Goal: Task Accomplishment & Management: Complete application form

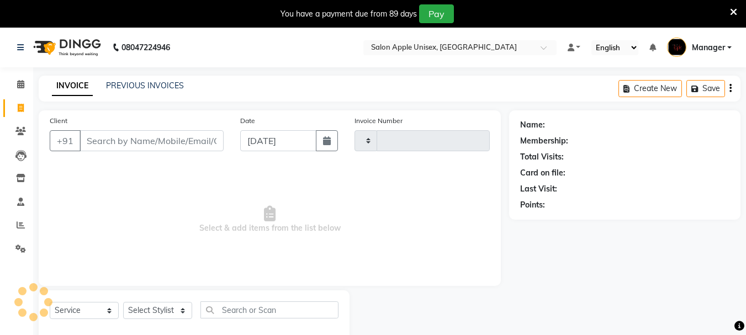
select select "service"
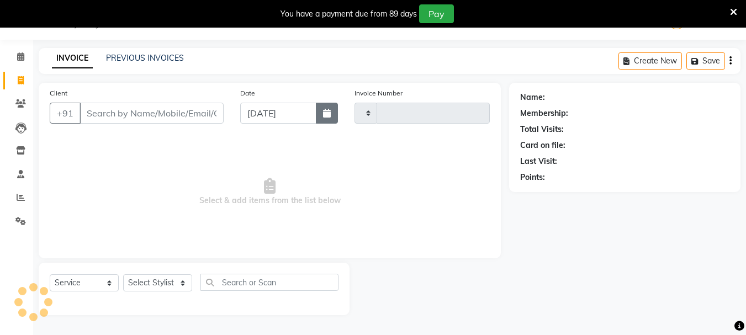
type input "0631"
click at [322, 113] on button "button" at bounding box center [327, 113] width 22 height 21
select select "116"
select select "9"
select select "2025"
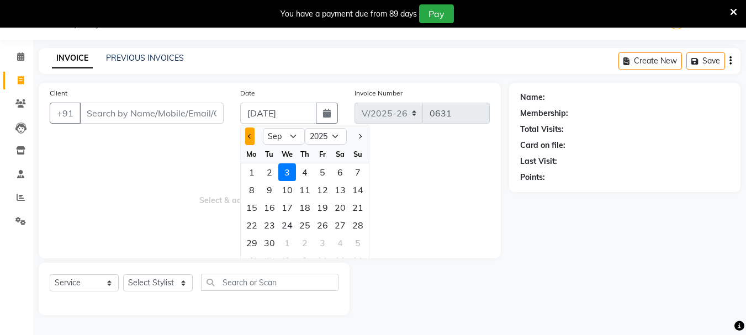
click at [248, 141] on button "Previous month" at bounding box center [249, 137] width 9 height 18
select select "8"
click at [358, 242] on div "31" at bounding box center [358, 243] width 18 height 18
type input "[DATE]"
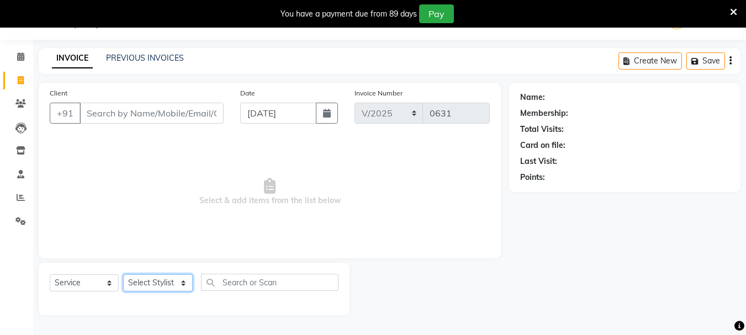
click at [148, 281] on select "Select Stylist [PERSON_NAME] [PERSON_NAME] [PERSON_NAME] Humane Manager [PERSON…" at bounding box center [158, 282] width 70 height 17
select select "64860"
click at [123, 274] on select "Select Stylist [PERSON_NAME] [PERSON_NAME] [PERSON_NAME] Humane Manager [PERSON…" at bounding box center [158, 282] width 70 height 17
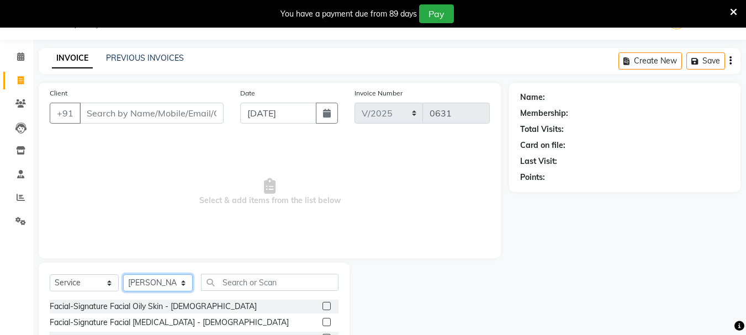
scroll to position [135, 0]
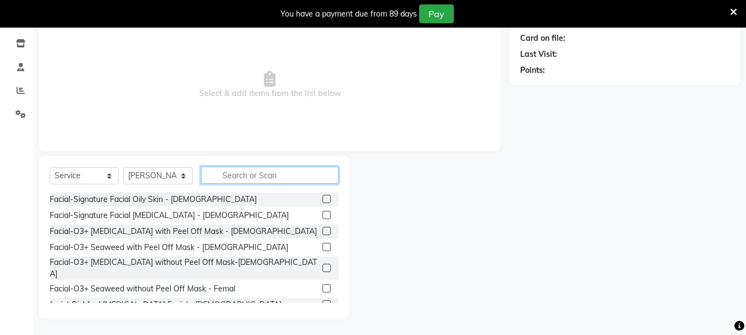
click at [243, 173] on input "text" at bounding box center [270, 175] width 138 height 17
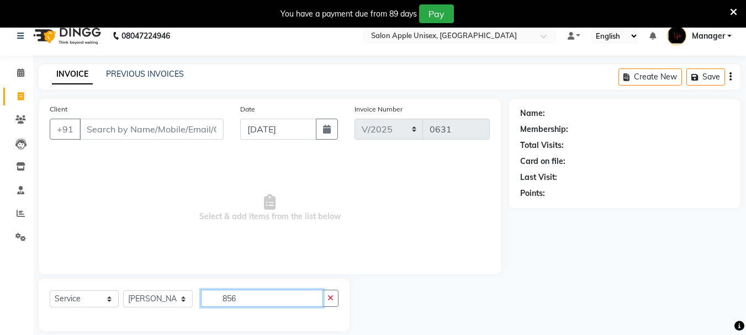
scroll to position [0, 0]
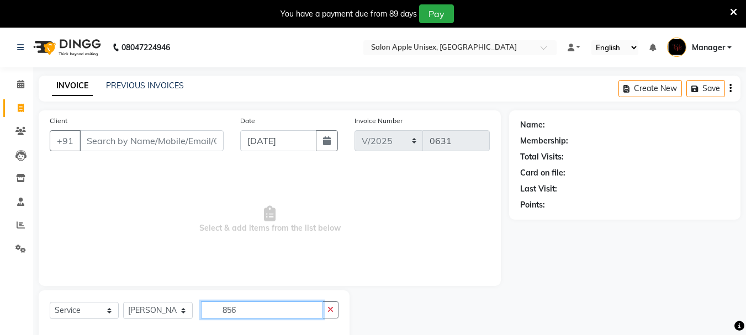
type input "856"
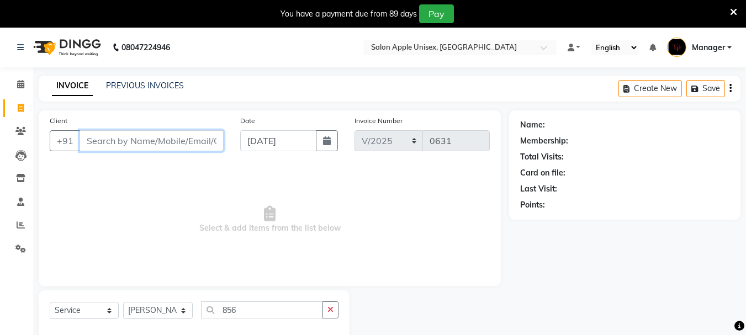
click at [166, 145] on input "Client" at bounding box center [152, 140] width 144 height 21
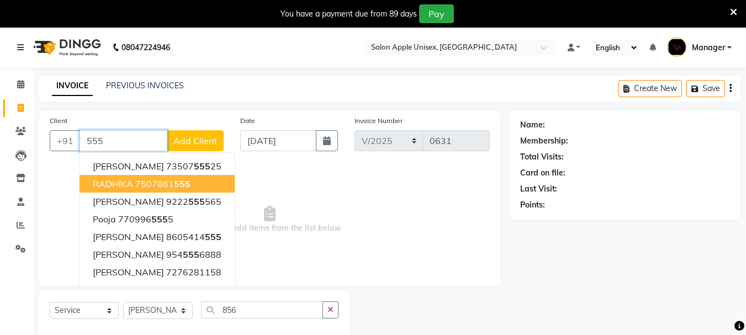
click at [109, 188] on span "RADHIKA" at bounding box center [113, 183] width 40 height 11
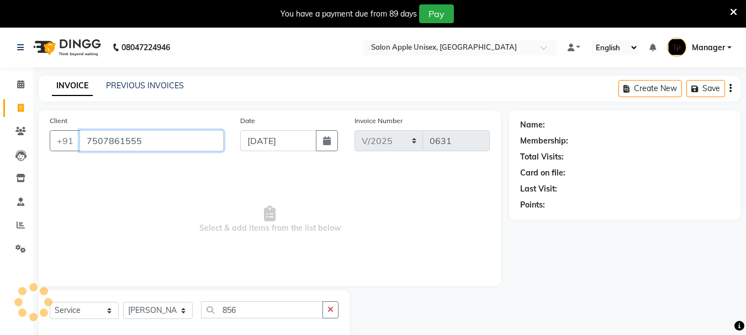
type input "7507861555"
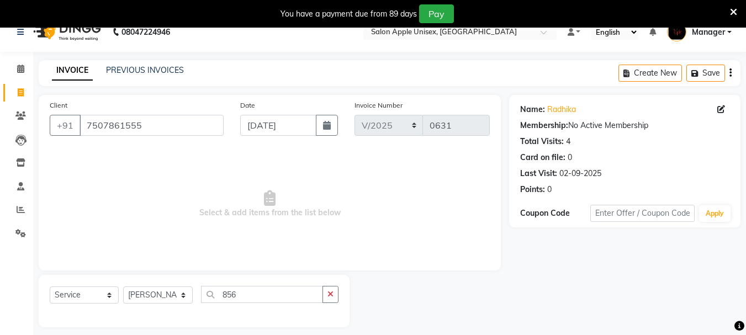
scroll to position [28, 0]
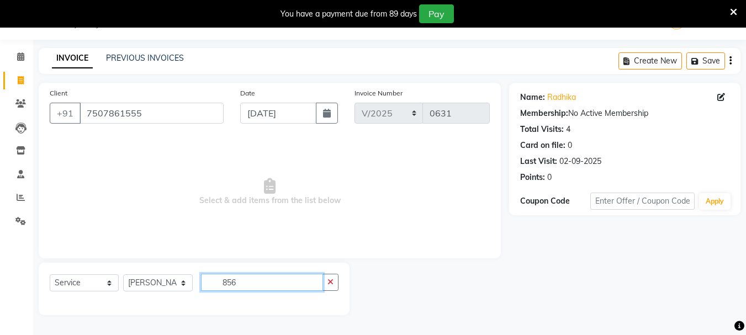
click at [257, 277] on input "856" at bounding box center [262, 282] width 122 height 17
type input "8"
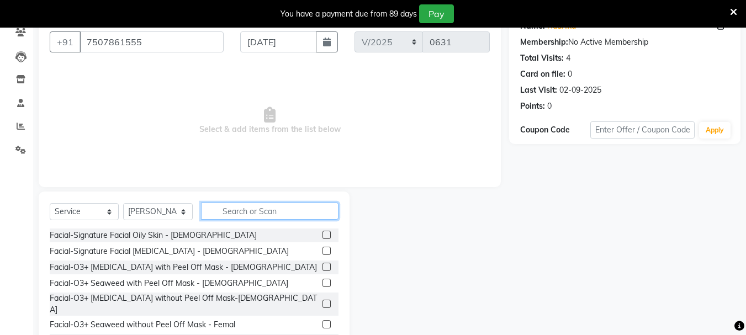
scroll to position [135, 0]
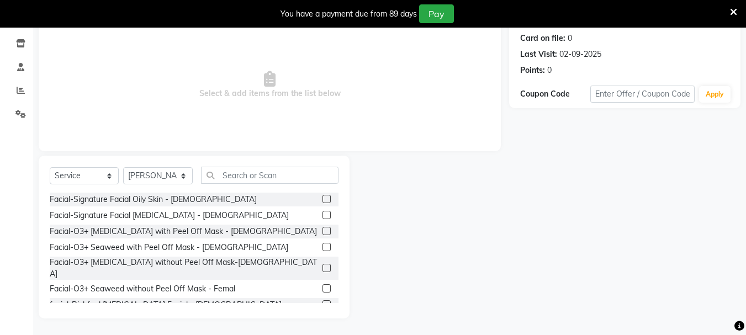
click at [323, 232] on label at bounding box center [327, 231] width 8 height 8
click at [323, 232] on input "checkbox" at bounding box center [326, 231] width 7 height 7
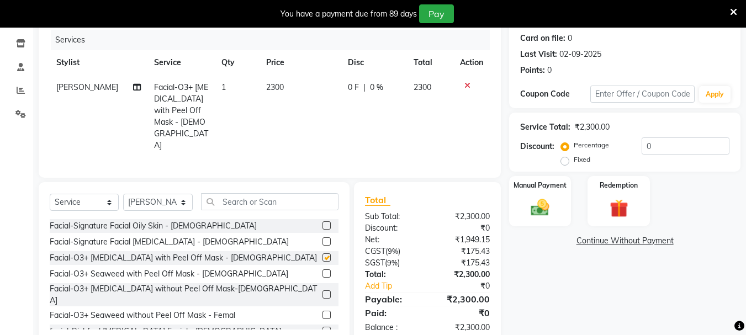
checkbox input "false"
click at [244, 193] on input "text" at bounding box center [270, 201] width 138 height 17
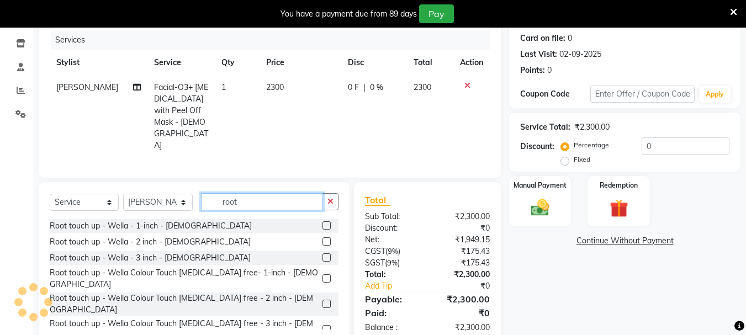
type input "root"
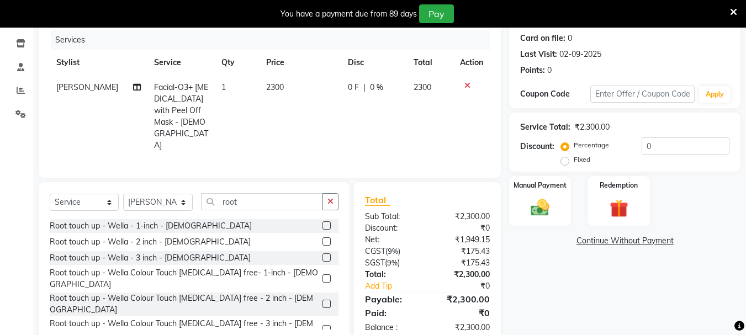
click at [328, 253] on label at bounding box center [327, 257] width 8 height 8
click at [328, 255] on input "checkbox" at bounding box center [326, 258] width 7 height 7
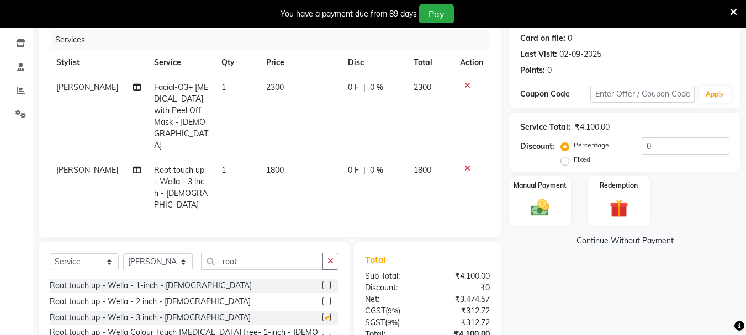
checkbox input "false"
click at [540, 209] on img at bounding box center [540, 208] width 31 height 22
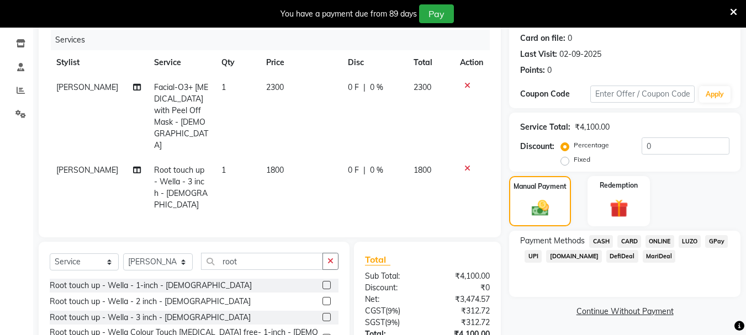
click at [655, 237] on span "ONLINE" at bounding box center [660, 241] width 29 height 13
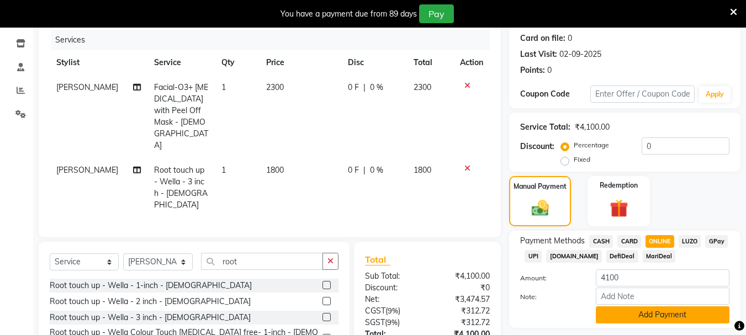
click at [657, 314] on button "Add Payment" at bounding box center [663, 315] width 134 height 17
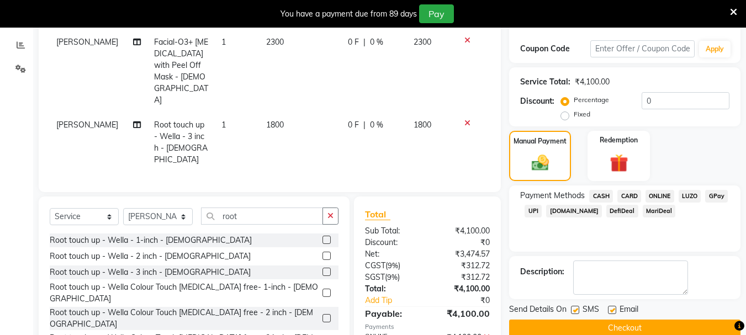
scroll to position [217, 0]
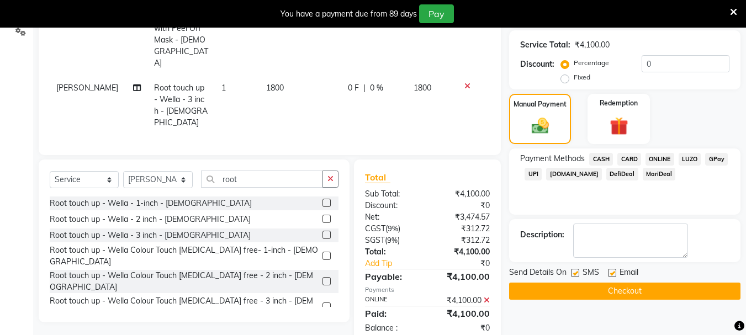
click at [577, 273] on label at bounding box center [575, 273] width 8 height 8
click at [577, 273] on input "checkbox" at bounding box center [574, 273] width 7 height 7
checkbox input "false"
click at [609, 272] on label at bounding box center [612, 273] width 8 height 8
click at [609, 272] on input "checkbox" at bounding box center [611, 273] width 7 height 7
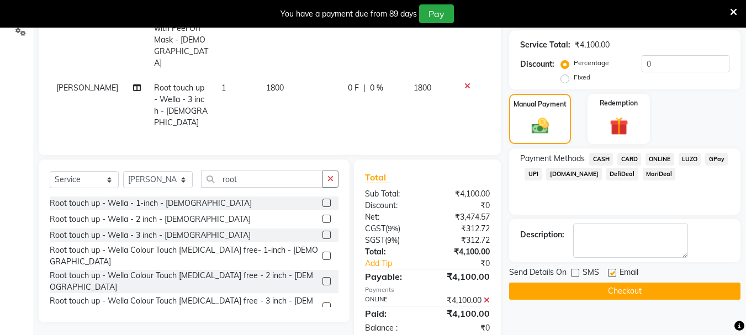
checkbox input "false"
click at [603, 289] on button "Checkout" at bounding box center [624, 291] width 231 height 17
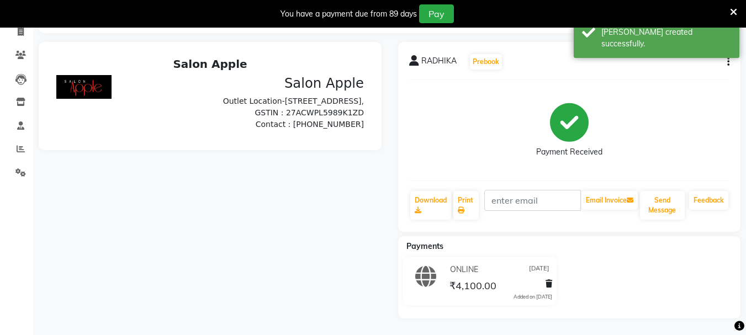
scroll to position [199, 0]
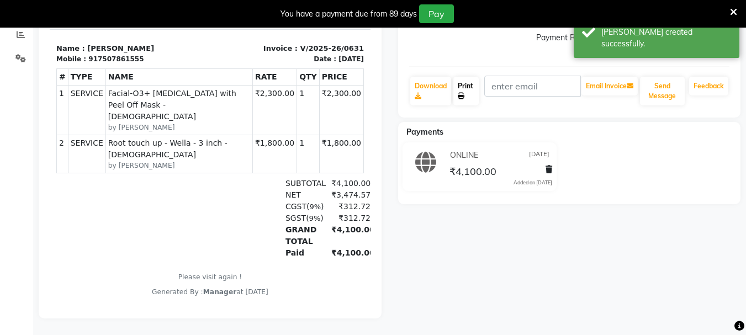
click at [471, 80] on link "Print" at bounding box center [465, 91] width 25 height 29
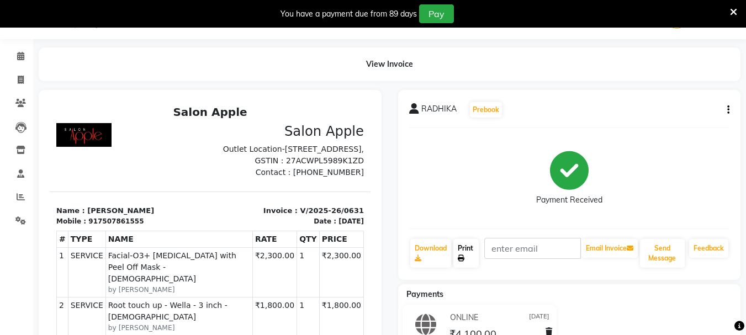
scroll to position [0, 0]
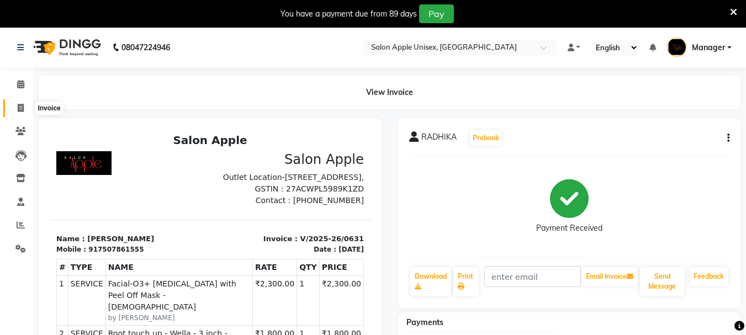
click at [25, 103] on span at bounding box center [20, 108] width 19 height 13
select select "service"
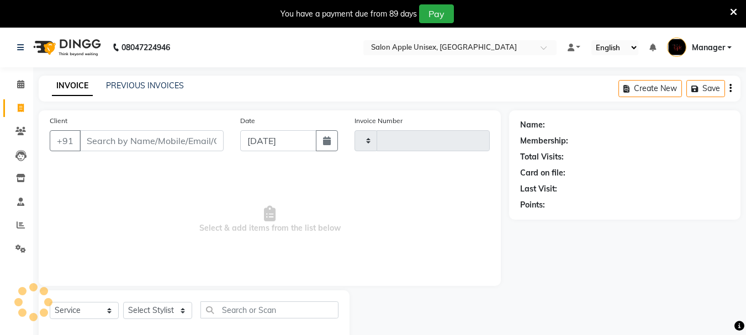
scroll to position [28, 0]
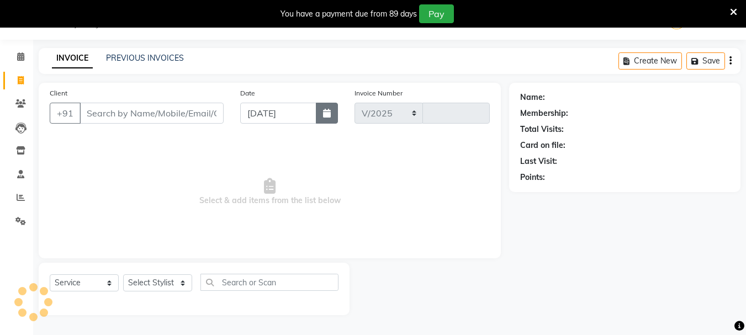
select select "116"
type input "0632"
click at [326, 115] on icon "button" at bounding box center [327, 113] width 8 height 9
select select "9"
select select "2025"
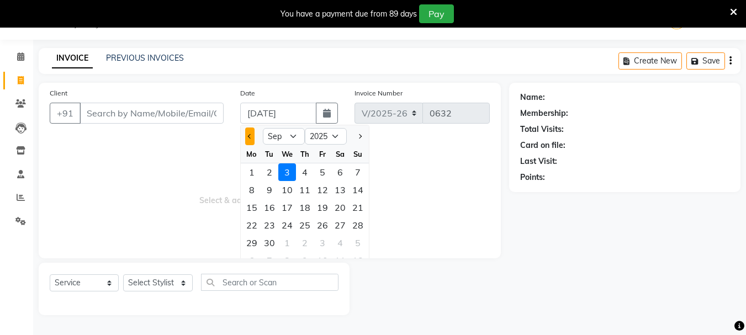
click at [250, 138] on span "Previous month" at bounding box center [249, 136] width 4 height 4
select select "8"
click at [358, 242] on div "31" at bounding box center [358, 243] width 18 height 18
type input "[DATE]"
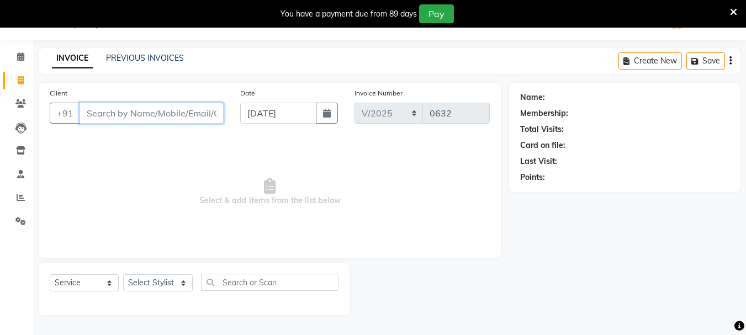
click at [135, 117] on input "Client" at bounding box center [152, 113] width 144 height 21
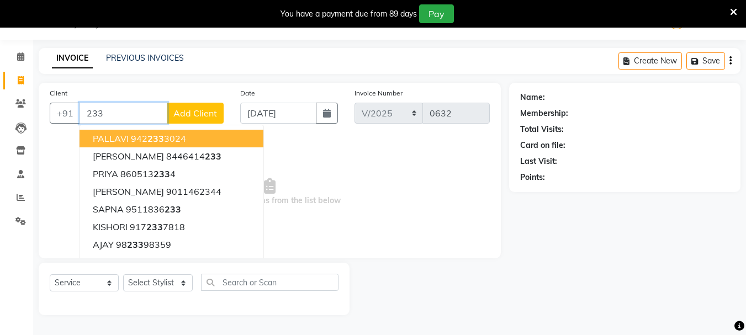
click at [138, 134] on ngb-highlight "[PHONE_NUMBER]" at bounding box center [158, 138] width 55 height 11
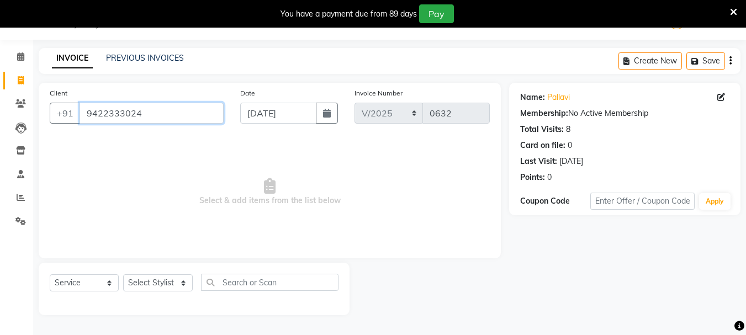
click at [163, 112] on input "9422333024" at bounding box center [152, 113] width 144 height 21
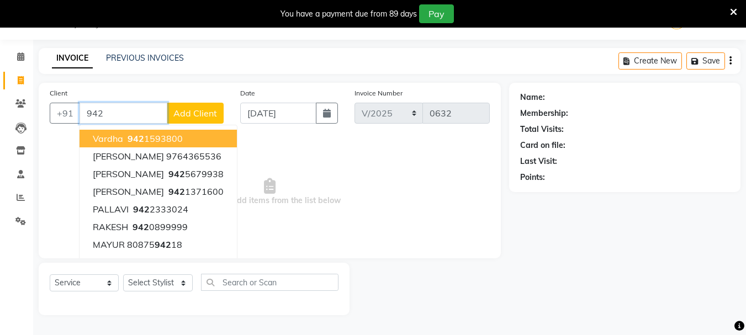
click at [155, 134] on ngb-highlight "942 1593800" at bounding box center [153, 138] width 57 height 11
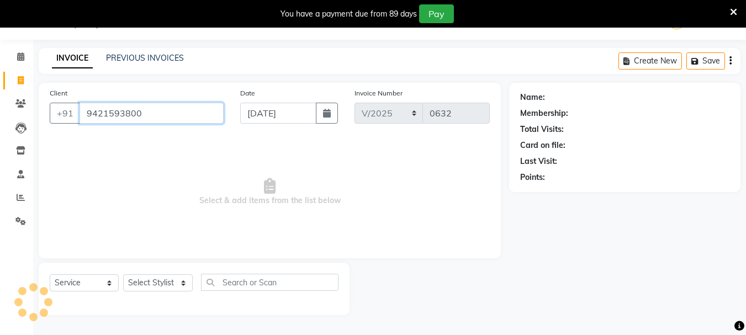
type input "9421593800"
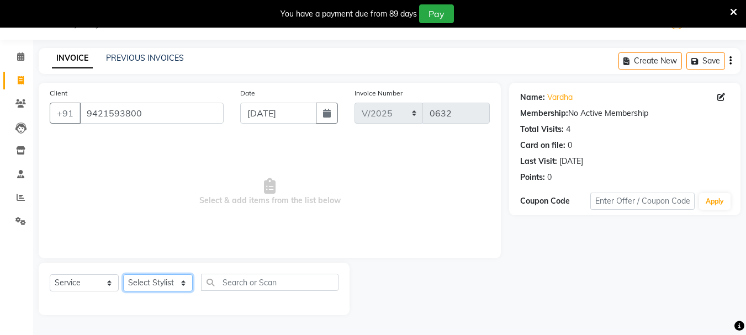
click at [142, 287] on select "Select Stylist [PERSON_NAME] [PERSON_NAME] [PERSON_NAME] Humane Manager [PERSON…" at bounding box center [158, 282] width 70 height 17
select select "68970"
click at [123, 274] on select "Select Stylist [PERSON_NAME] [PERSON_NAME] [PERSON_NAME] Humane Manager [PERSON…" at bounding box center [158, 282] width 70 height 17
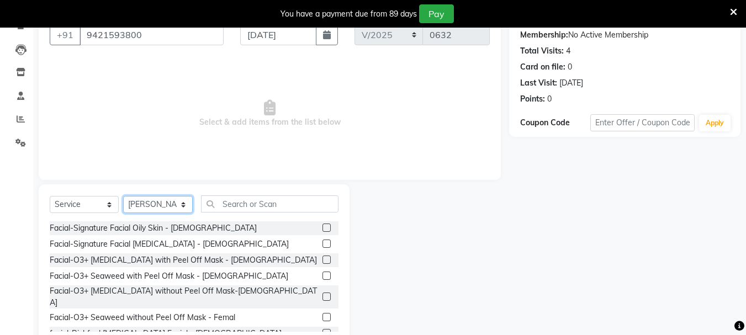
scroll to position [135, 0]
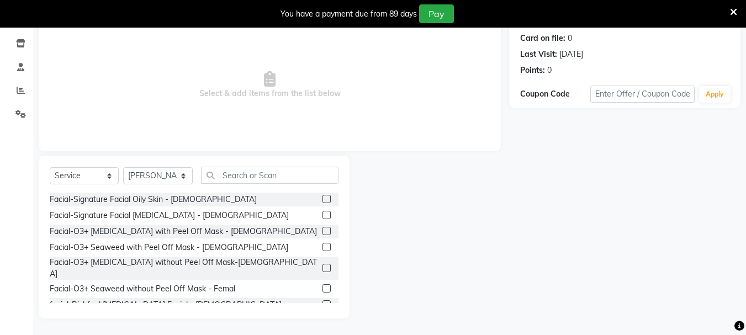
click at [323, 300] on label at bounding box center [327, 304] width 8 height 8
click at [323, 302] on input "checkbox" at bounding box center [326, 305] width 7 height 7
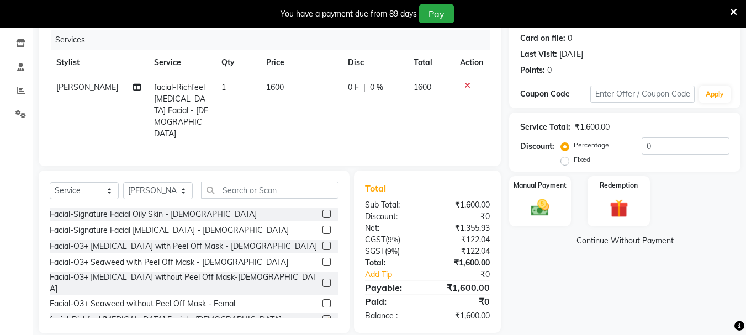
checkbox input "false"
click at [226, 182] on input "text" at bounding box center [270, 190] width 138 height 17
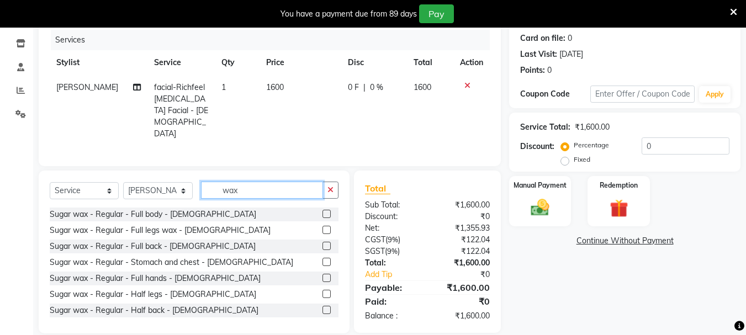
type input "wax"
click at [323, 226] on label at bounding box center [327, 230] width 8 height 8
click at [323, 227] on input "checkbox" at bounding box center [326, 230] width 7 height 7
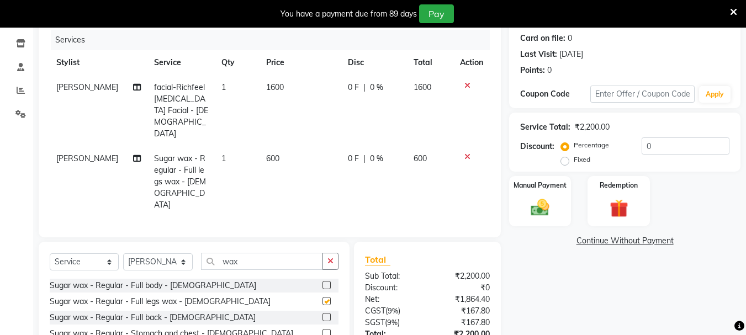
checkbox input "false"
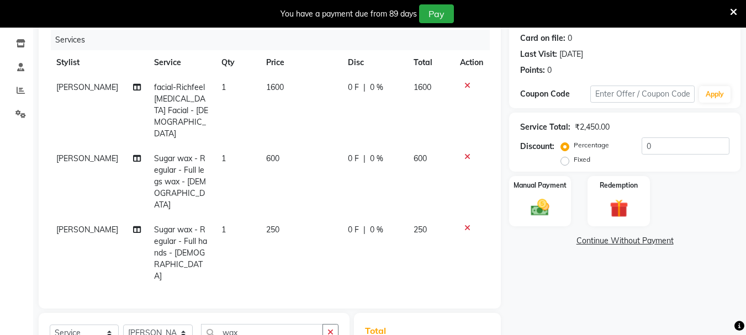
checkbox input "false"
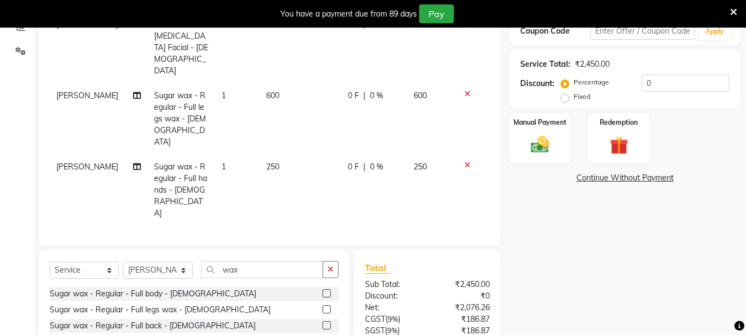
scroll to position [231, 0]
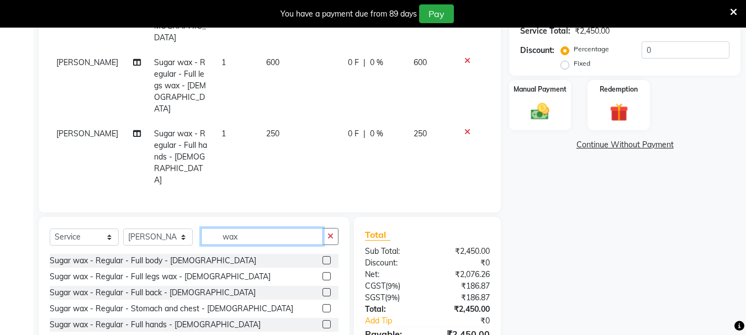
click at [245, 228] on input "wax" at bounding box center [262, 236] width 122 height 17
type input "w"
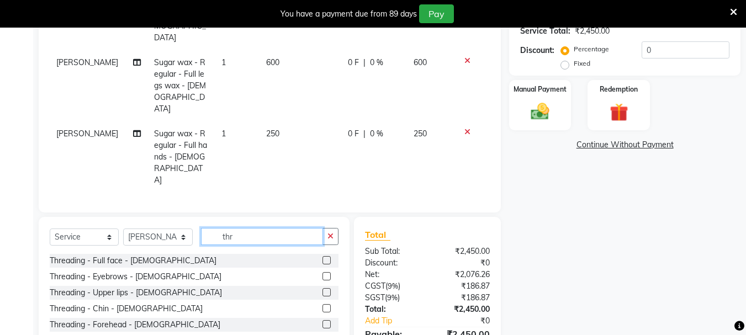
type input "thr"
click at [323, 288] on label at bounding box center [327, 292] width 8 height 8
click at [323, 289] on input "checkbox" at bounding box center [326, 292] width 7 height 7
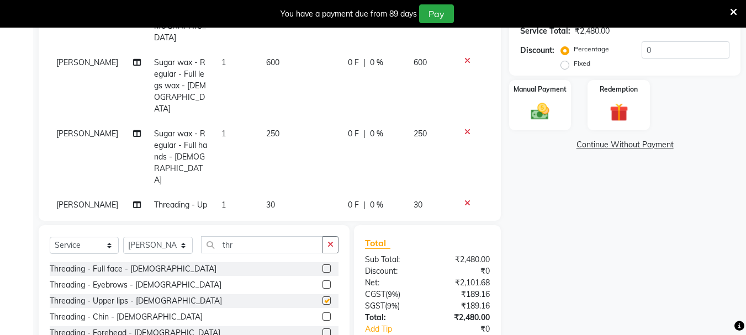
checkbox input "false"
click at [267, 236] on input "thr" at bounding box center [262, 244] width 122 height 17
type input "t"
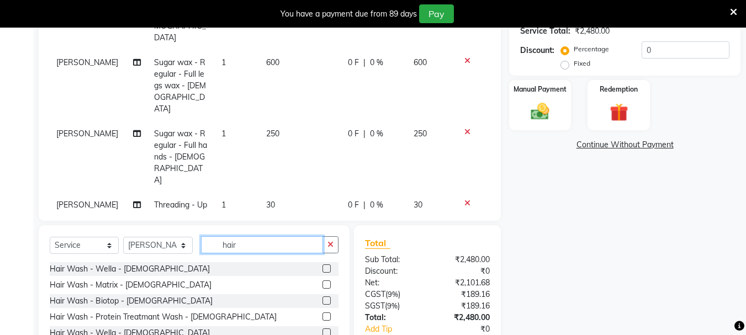
type input "hair"
click at [323, 297] on label at bounding box center [327, 301] width 8 height 8
click at [323, 298] on input "checkbox" at bounding box center [326, 301] width 7 height 7
checkbox input "false"
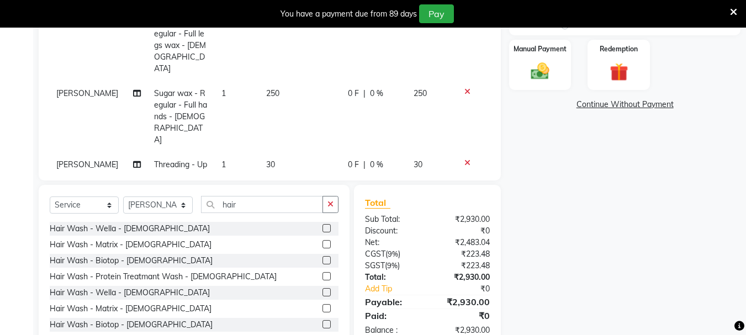
scroll to position [300, 0]
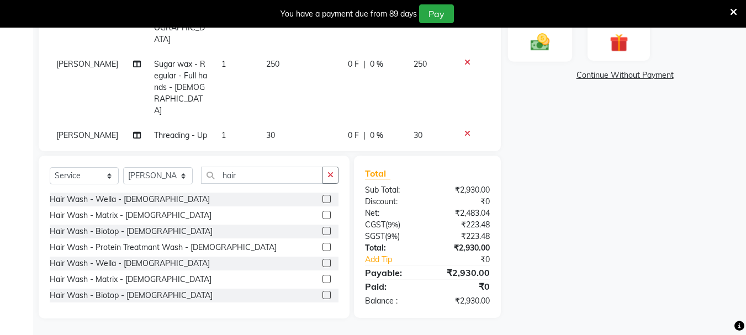
click at [546, 46] on img at bounding box center [540, 42] width 31 height 22
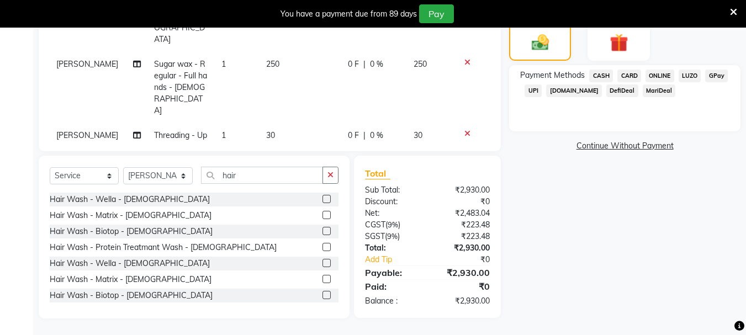
click at [657, 75] on span "ONLINE" at bounding box center [660, 76] width 29 height 13
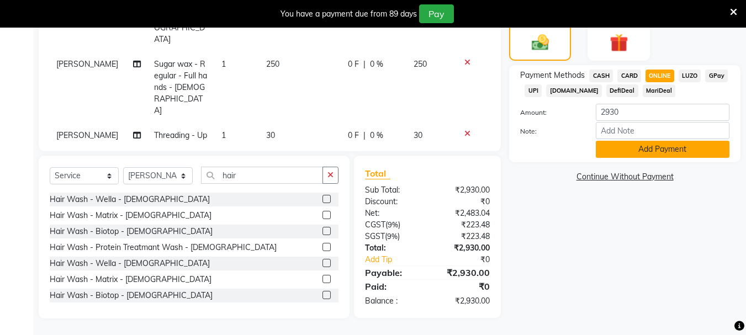
click at [647, 147] on button "Add Payment" at bounding box center [663, 149] width 134 height 17
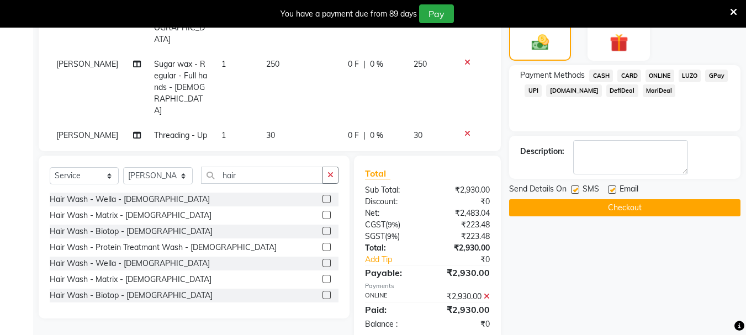
click at [574, 191] on label at bounding box center [575, 190] width 8 height 8
click at [574, 191] on input "checkbox" at bounding box center [574, 190] width 7 height 7
checkbox input "false"
click at [612, 191] on label at bounding box center [612, 190] width 8 height 8
click at [612, 191] on input "checkbox" at bounding box center [611, 190] width 7 height 7
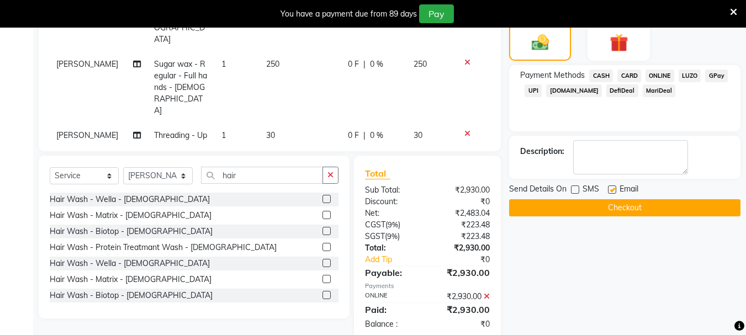
checkbox input "false"
click at [609, 213] on button "Checkout" at bounding box center [624, 207] width 231 height 17
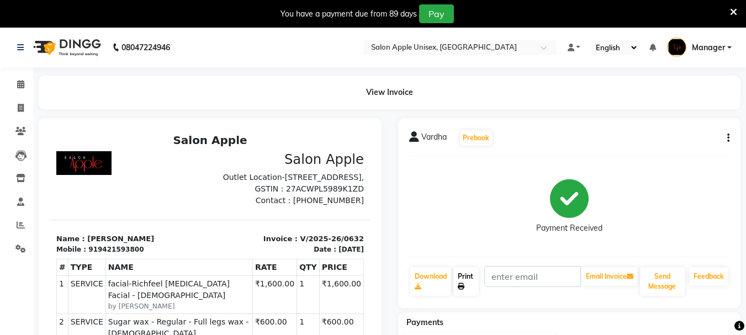
click at [465, 274] on link "Print" at bounding box center [465, 281] width 25 height 29
click at [24, 109] on icon at bounding box center [21, 108] width 6 height 8
select select "service"
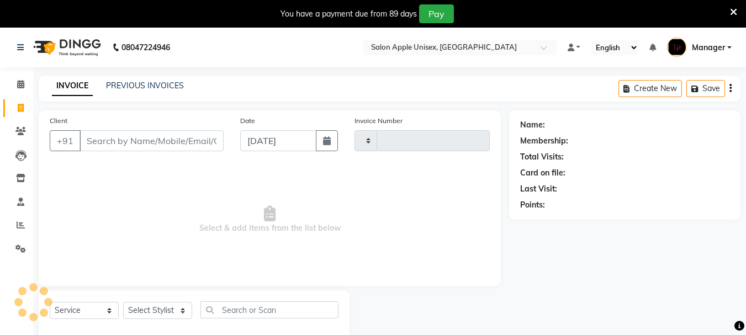
scroll to position [28, 0]
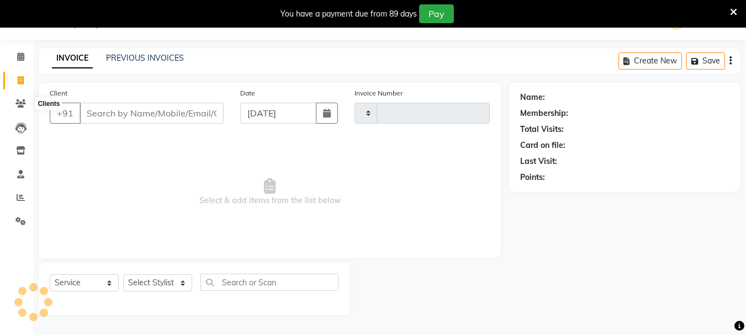
type input "0633"
select select "116"
click at [323, 118] on button "button" at bounding box center [327, 113] width 22 height 21
select select "9"
select select "2025"
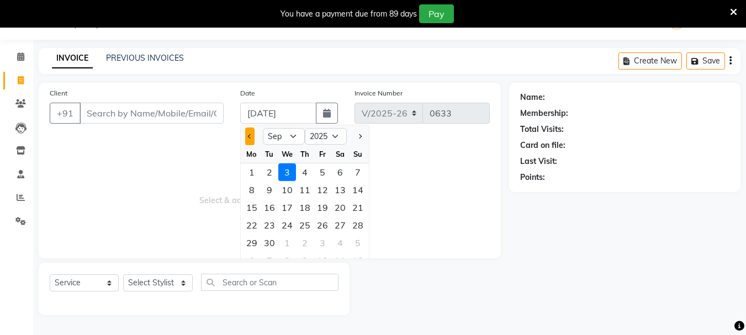
click at [249, 140] on button "Previous month" at bounding box center [249, 137] width 9 height 18
click at [358, 138] on span "Next month" at bounding box center [359, 136] width 4 height 4
select select "8"
click at [358, 236] on div "31" at bounding box center [358, 243] width 18 height 18
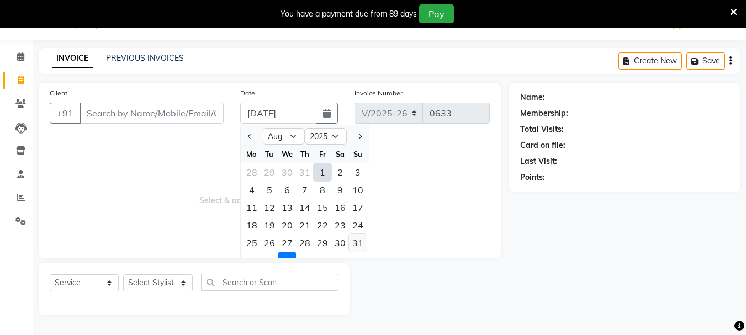
type input "[DATE]"
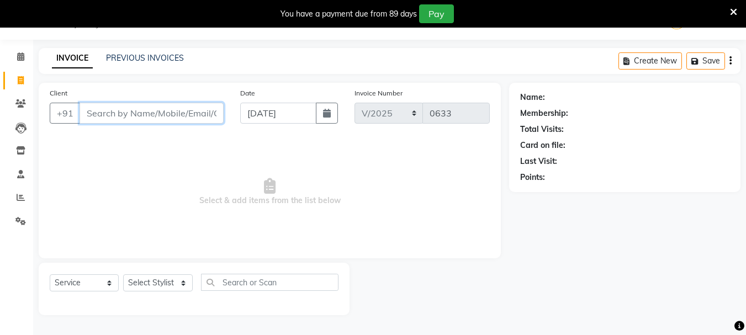
click at [175, 113] on input "Client" at bounding box center [152, 113] width 144 height 21
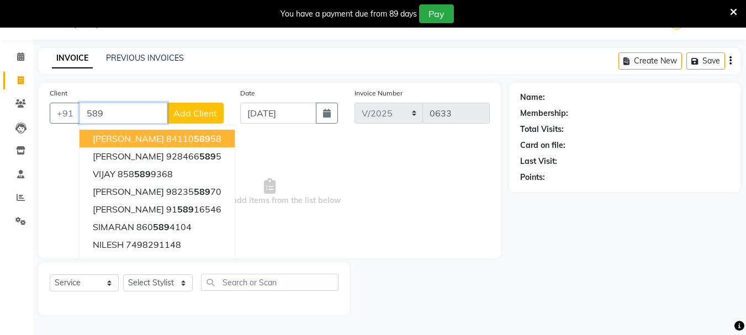
click at [166, 139] on ngb-highlight "84110 589 58" at bounding box center [193, 138] width 55 height 11
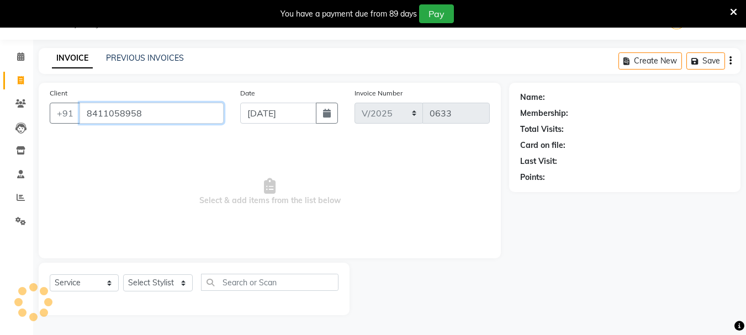
type input "8411058958"
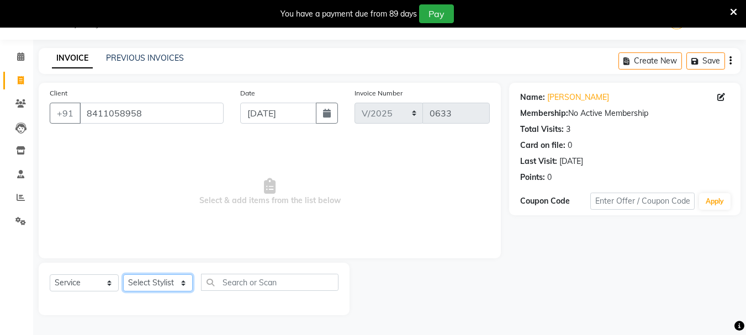
click at [150, 283] on select "Select Stylist [PERSON_NAME] [PERSON_NAME] [PERSON_NAME] Humane Manager [PERSON…" at bounding box center [158, 282] width 70 height 17
select select "68972"
click at [123, 274] on select "Select Stylist [PERSON_NAME] [PERSON_NAME] [PERSON_NAME] Humane Manager [PERSON…" at bounding box center [158, 282] width 70 height 17
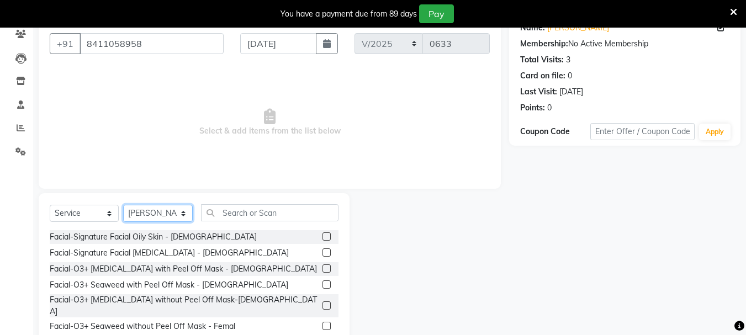
scroll to position [135, 0]
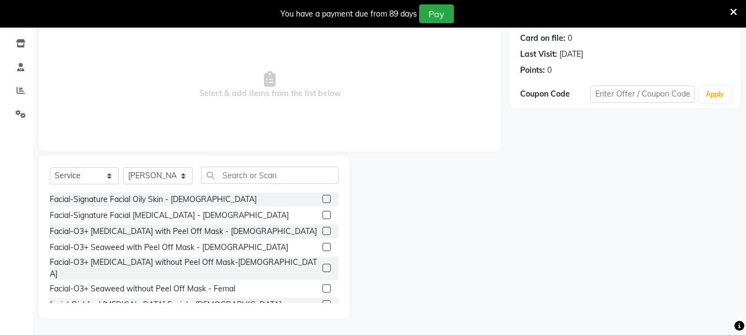
click at [323, 228] on label at bounding box center [327, 231] width 8 height 8
click at [323, 228] on input "checkbox" at bounding box center [326, 231] width 7 height 7
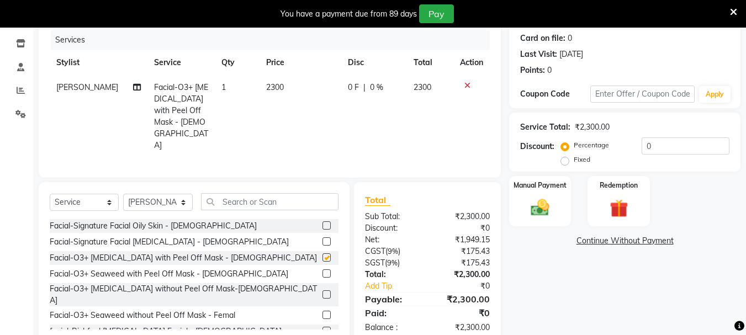
checkbox input "false"
click at [252, 193] on input "text" at bounding box center [270, 201] width 138 height 17
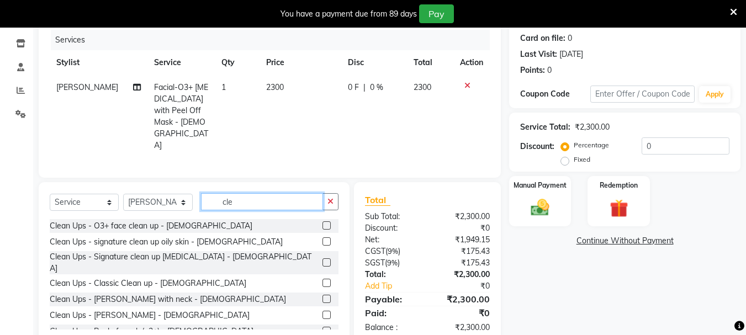
type input "cle"
click at [323, 311] on label at bounding box center [327, 315] width 8 height 8
click at [323, 312] on input "checkbox" at bounding box center [326, 315] width 7 height 7
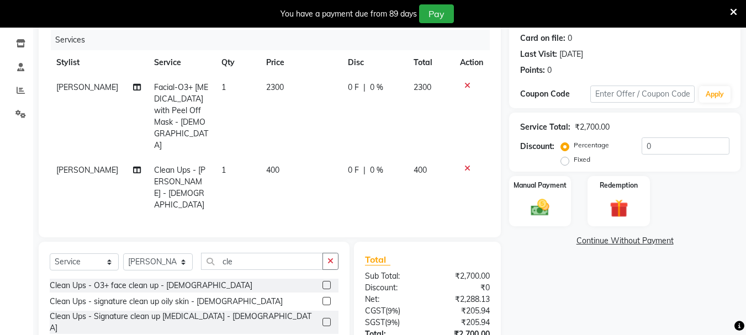
checkbox input "false"
click at [247, 253] on input "cle" at bounding box center [262, 261] width 122 height 17
type input "c"
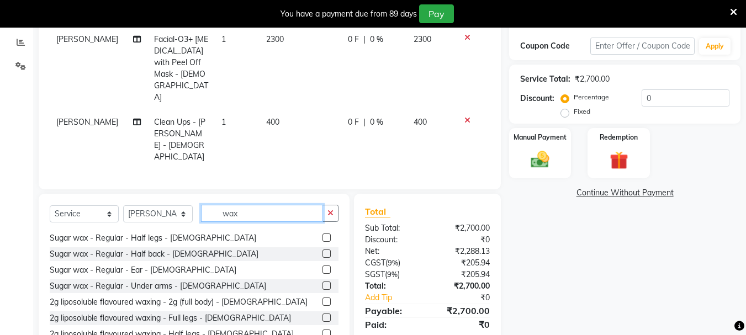
scroll to position [332, 0]
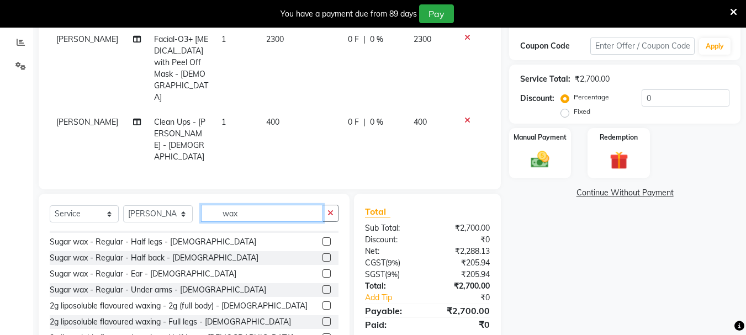
type input "wax"
click at [323, 318] on label at bounding box center [327, 322] width 8 height 8
click at [323, 319] on input "checkbox" at bounding box center [326, 322] width 7 height 7
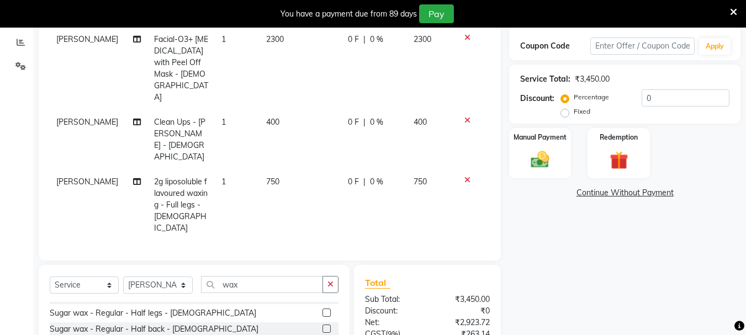
checkbox input "false"
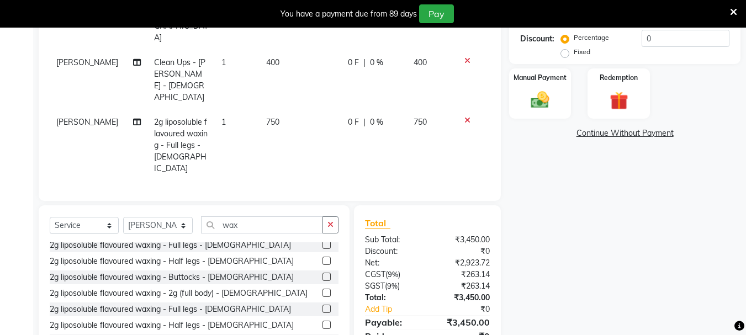
scroll to position [442, 0]
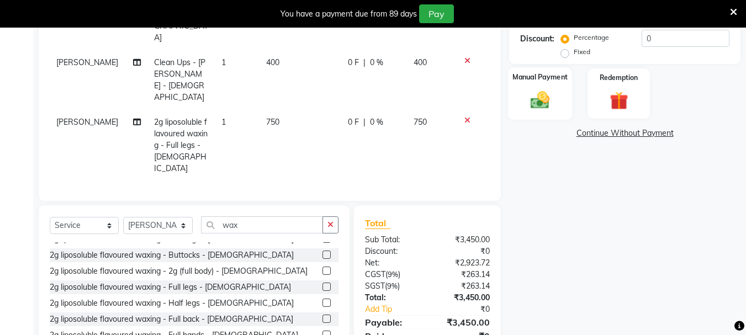
click at [542, 104] on img at bounding box center [540, 100] width 31 height 22
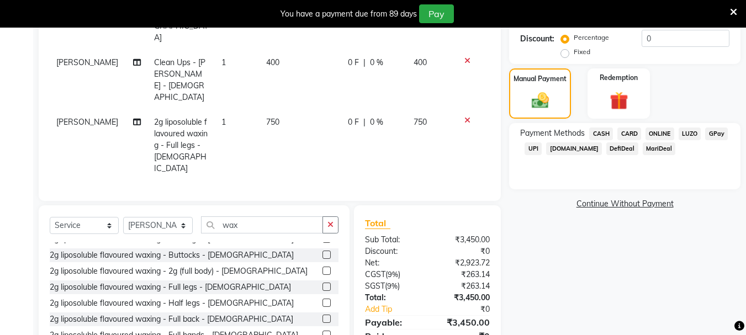
click at [667, 134] on span "ONLINE" at bounding box center [660, 134] width 29 height 13
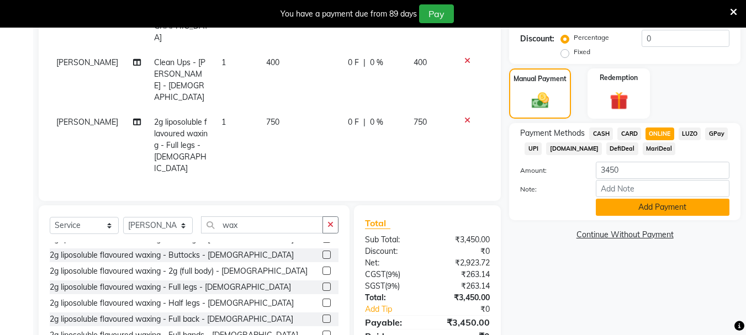
click at [654, 206] on button "Add Payment" at bounding box center [663, 207] width 134 height 17
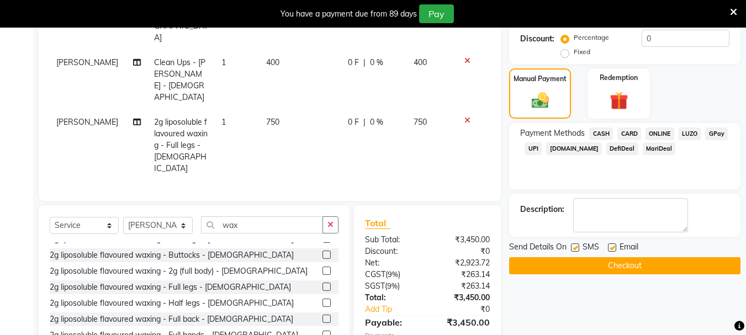
click at [573, 249] on label at bounding box center [575, 248] width 8 height 8
click at [573, 249] on input "checkbox" at bounding box center [574, 248] width 7 height 7
checkbox input "false"
click at [612, 246] on label at bounding box center [612, 248] width 8 height 8
click at [612, 246] on input "checkbox" at bounding box center [611, 248] width 7 height 7
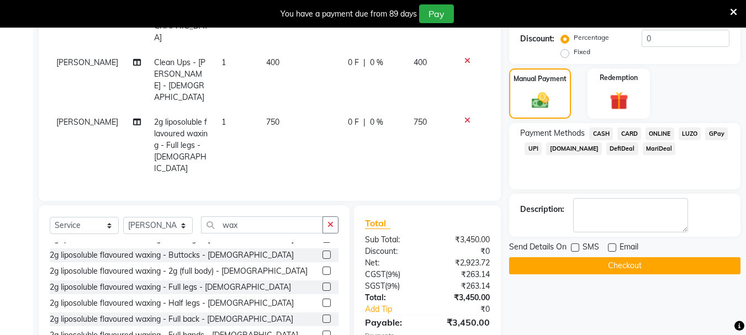
click at [612, 246] on label at bounding box center [612, 248] width 8 height 8
click at [612, 246] on input "checkbox" at bounding box center [611, 248] width 7 height 7
click at [612, 246] on label at bounding box center [612, 248] width 8 height 8
click at [612, 246] on input "checkbox" at bounding box center [611, 248] width 7 height 7
checkbox input "false"
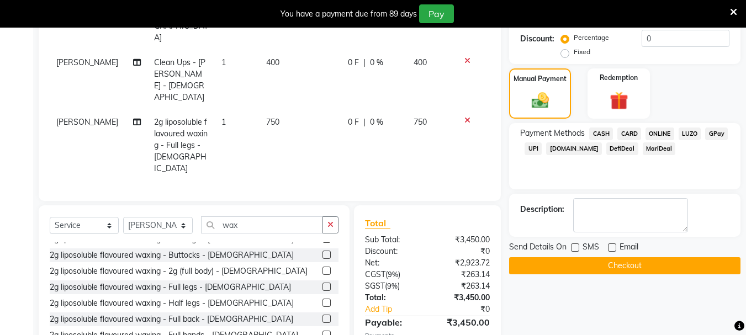
click at [611, 262] on button "Checkout" at bounding box center [624, 265] width 231 height 17
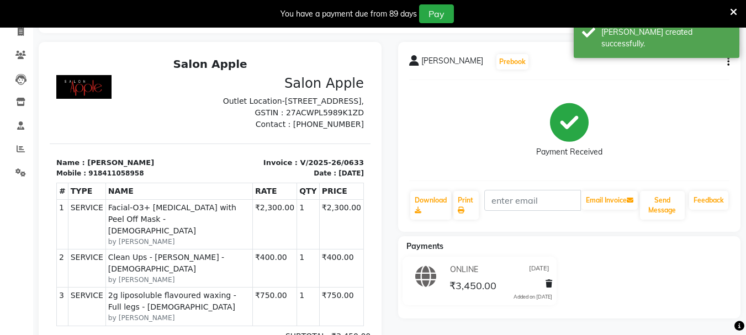
scroll to position [237, 0]
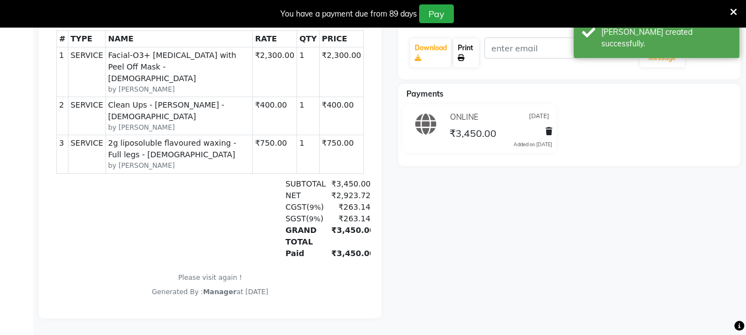
click at [457, 39] on link "Print" at bounding box center [465, 53] width 25 height 29
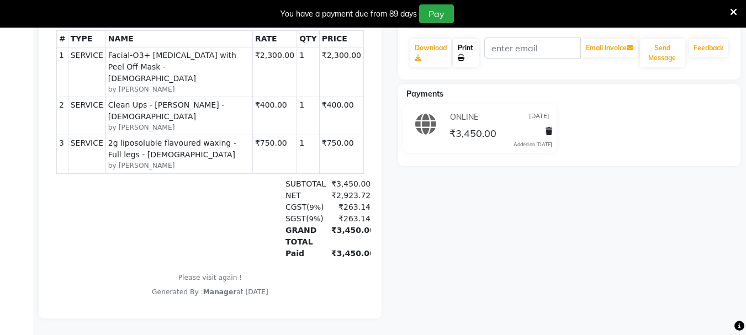
scroll to position [0, 0]
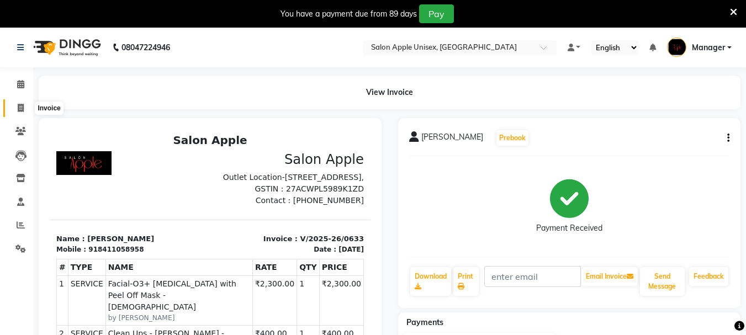
click at [17, 102] on span at bounding box center [20, 108] width 19 height 13
select select "service"
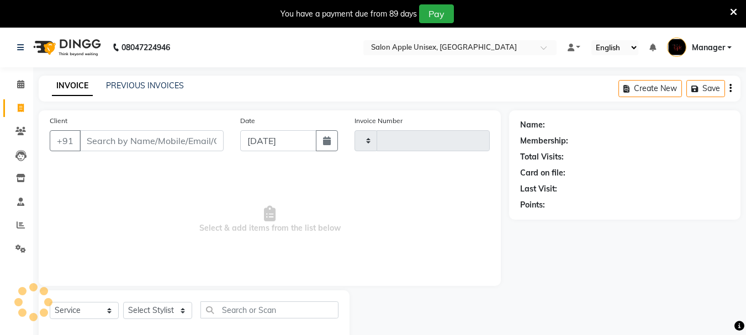
scroll to position [28, 0]
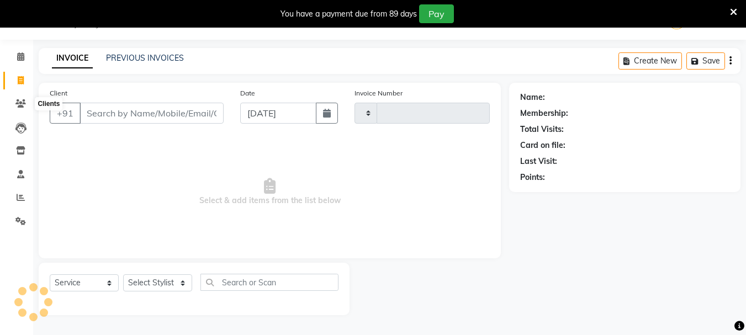
type input "0634"
select select "116"
click at [323, 118] on button "button" at bounding box center [327, 113] width 22 height 21
select select "9"
select select "2025"
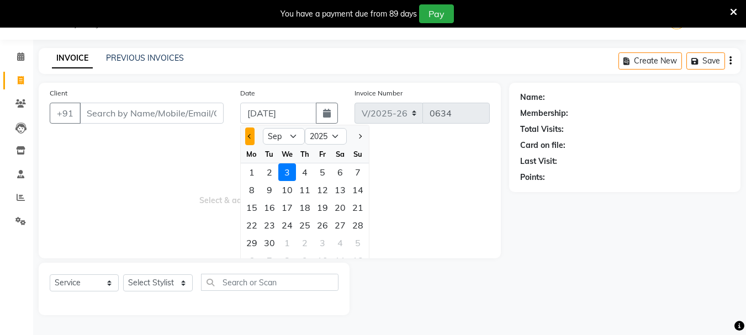
click at [250, 136] on span "Previous month" at bounding box center [249, 136] width 4 height 4
select select "8"
click at [361, 240] on div "31" at bounding box center [358, 243] width 18 height 18
type input "[DATE]"
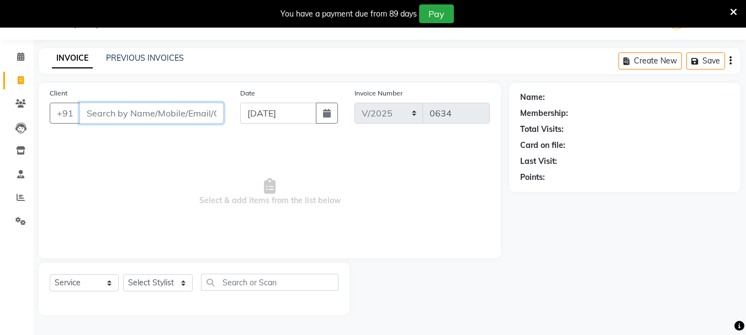
click at [152, 117] on input "Client" at bounding box center [152, 113] width 144 height 21
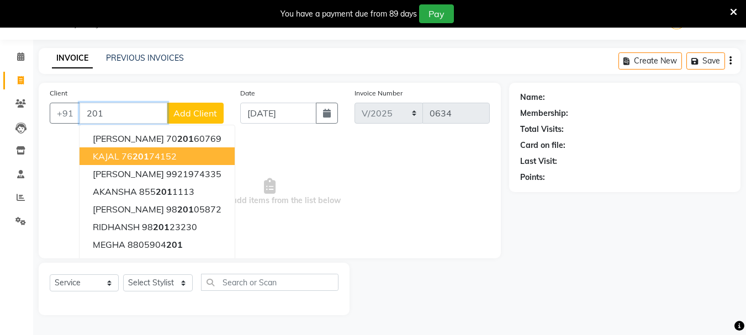
click at [129, 157] on ngb-highlight "76 201 74152" at bounding box center [149, 156] width 55 height 11
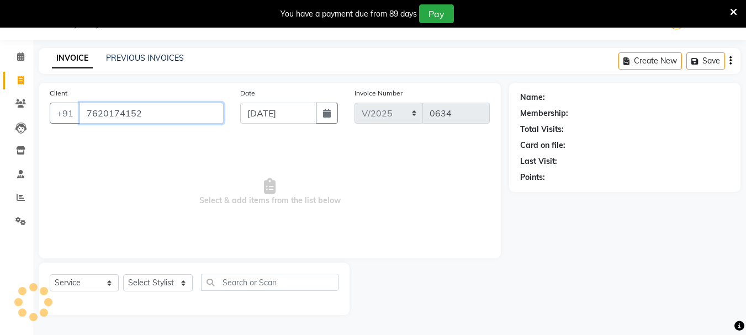
type input "7620174152"
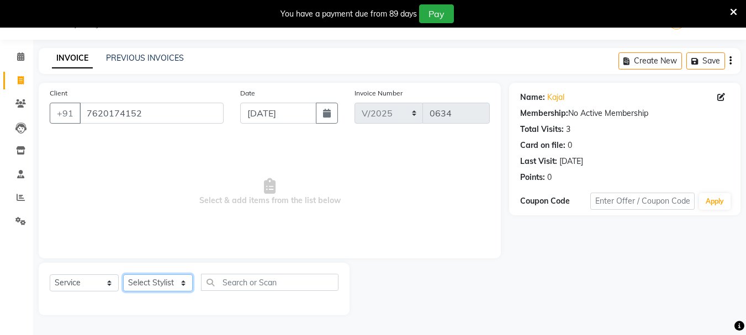
click at [144, 280] on select "Select Stylist [PERSON_NAME] [PERSON_NAME] [PERSON_NAME] Humane Manager [PERSON…" at bounding box center [158, 282] width 70 height 17
select select "64860"
click at [123, 274] on select "Select Stylist [PERSON_NAME] [PERSON_NAME] [PERSON_NAME] Humane Manager [PERSON…" at bounding box center [158, 282] width 70 height 17
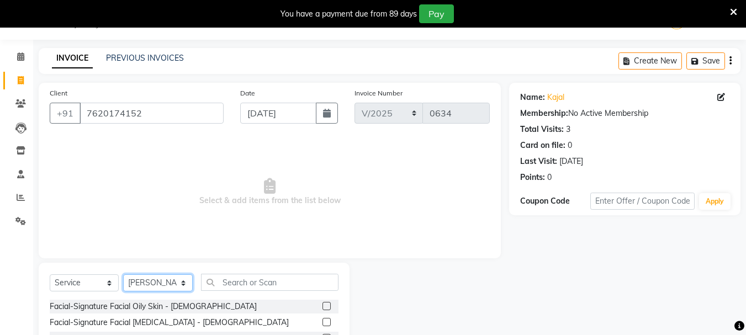
scroll to position [135, 0]
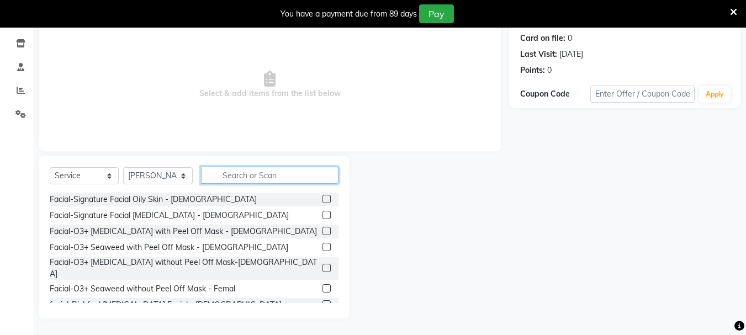
click at [230, 177] on input "text" at bounding box center [270, 175] width 138 height 17
click at [323, 300] on label at bounding box center [327, 304] width 8 height 8
click at [323, 302] on input "checkbox" at bounding box center [326, 305] width 7 height 7
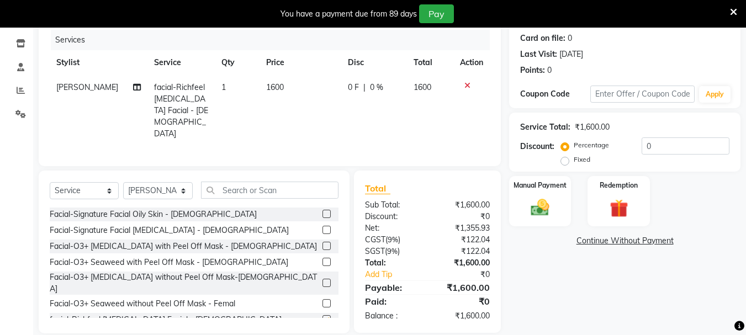
checkbox input "false"
click at [241, 182] on input "text" at bounding box center [270, 190] width 138 height 17
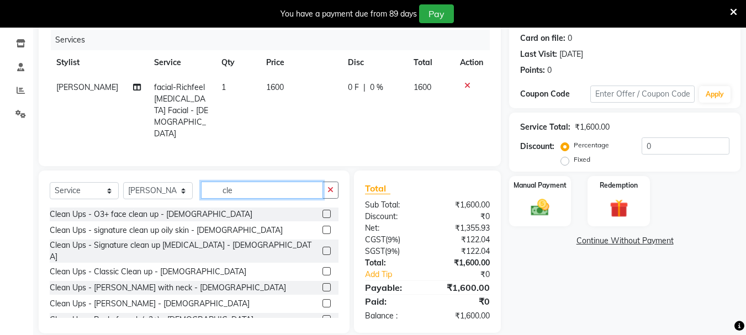
type input "cle"
click at [323, 299] on label at bounding box center [327, 303] width 8 height 8
click at [323, 300] on input "checkbox" at bounding box center [326, 303] width 7 height 7
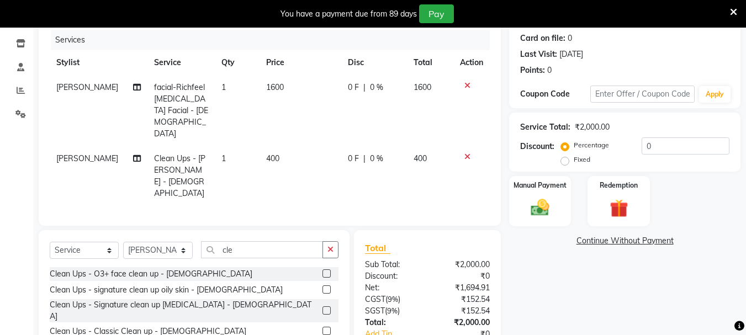
checkbox input "false"
click at [531, 207] on img at bounding box center [540, 208] width 31 height 22
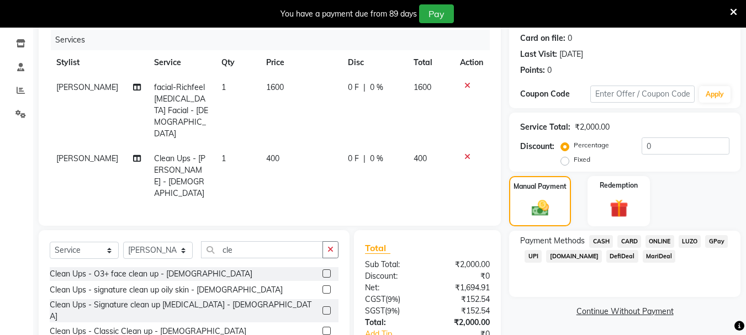
click at [661, 243] on span "ONLINE" at bounding box center [660, 241] width 29 height 13
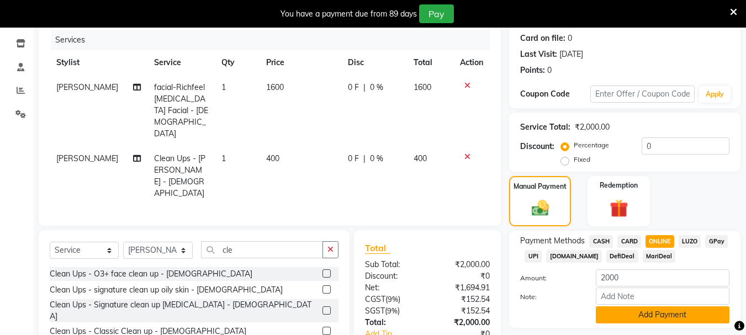
click at [657, 320] on button "Add Payment" at bounding box center [663, 315] width 134 height 17
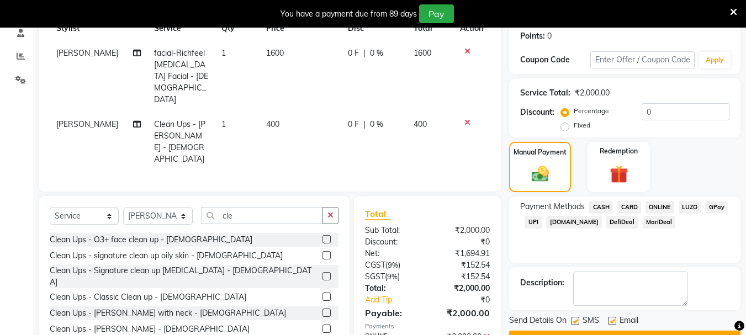
scroll to position [198, 0]
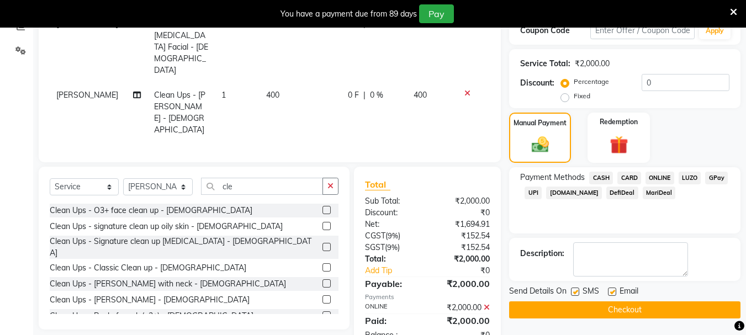
click at [573, 291] on label at bounding box center [575, 292] width 8 height 8
click at [573, 291] on input "checkbox" at bounding box center [574, 292] width 7 height 7
checkbox input "false"
click at [615, 292] on label at bounding box center [612, 292] width 8 height 8
click at [615, 292] on input "checkbox" at bounding box center [611, 292] width 7 height 7
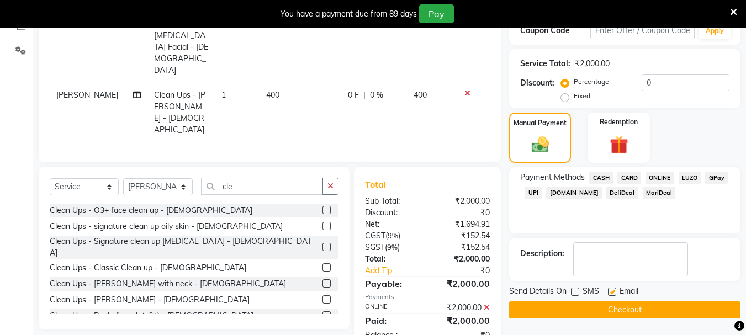
checkbox input "false"
click at [614, 306] on button "Checkout" at bounding box center [624, 310] width 231 height 17
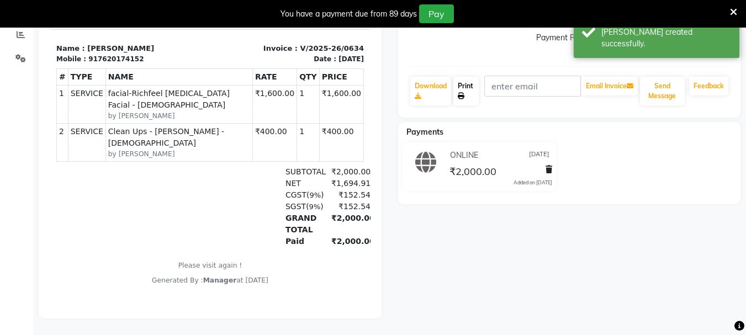
click at [461, 93] on icon at bounding box center [461, 96] width 7 height 7
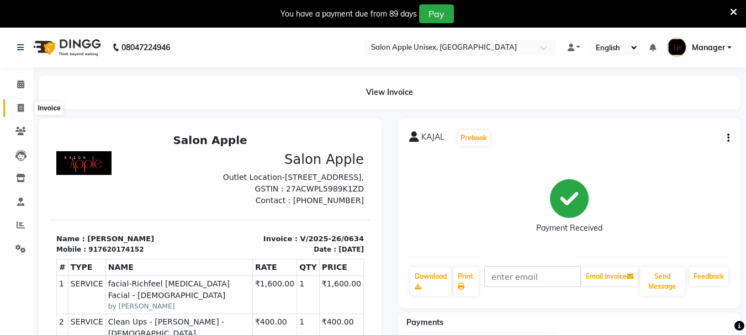
click at [14, 107] on span at bounding box center [20, 108] width 19 height 13
select select "service"
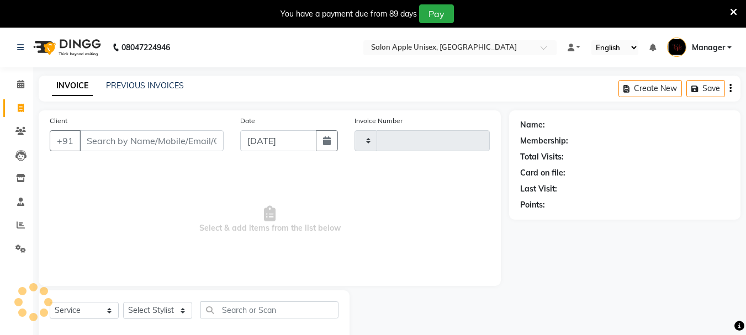
scroll to position [28, 0]
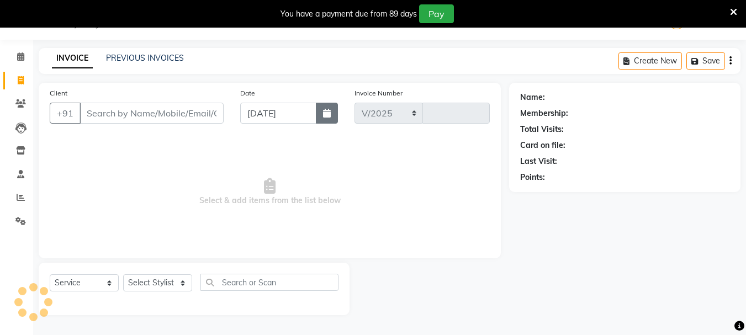
select select "116"
type input "0635"
click at [321, 112] on button "button" at bounding box center [327, 113] width 22 height 21
select select "9"
select select "2025"
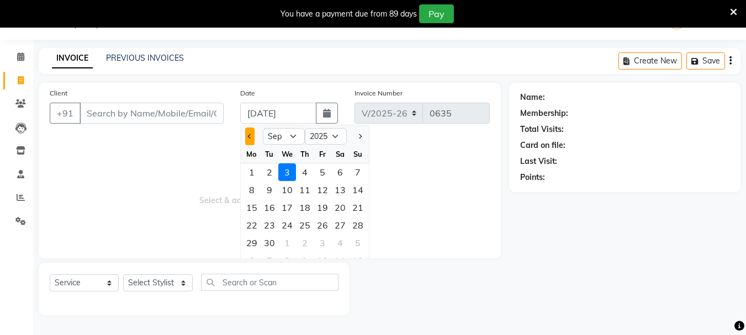
click at [247, 133] on button "Previous month" at bounding box center [249, 137] width 9 height 18
select select "8"
click at [360, 243] on div "31" at bounding box center [358, 243] width 18 height 18
type input "[DATE]"
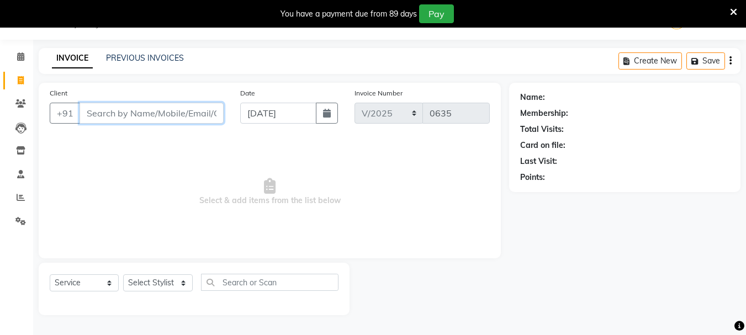
click at [149, 114] on input "Client" at bounding box center [152, 113] width 144 height 21
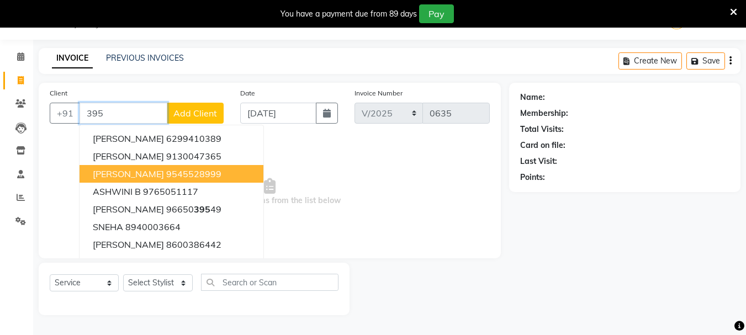
click at [146, 177] on span "[PERSON_NAME]" at bounding box center [128, 173] width 71 height 11
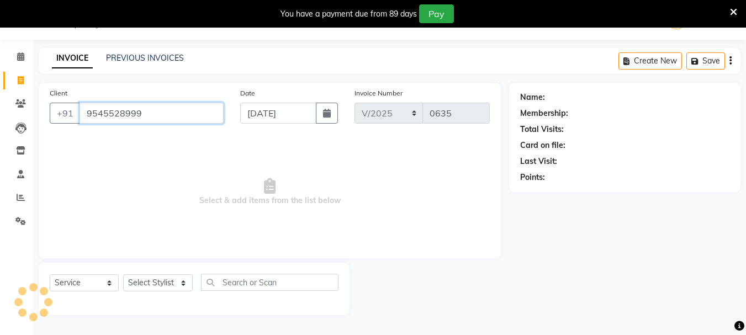
type input "9545528999"
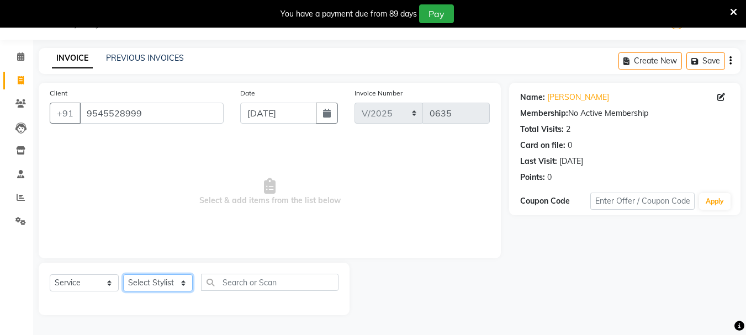
click at [162, 283] on select "Select Stylist [PERSON_NAME] [PERSON_NAME] [PERSON_NAME] Humane Manager [PERSON…" at bounding box center [158, 282] width 70 height 17
select select "68972"
click at [123, 274] on select "Select Stylist [PERSON_NAME] [PERSON_NAME] [PERSON_NAME] Humane Manager [PERSON…" at bounding box center [158, 282] width 70 height 17
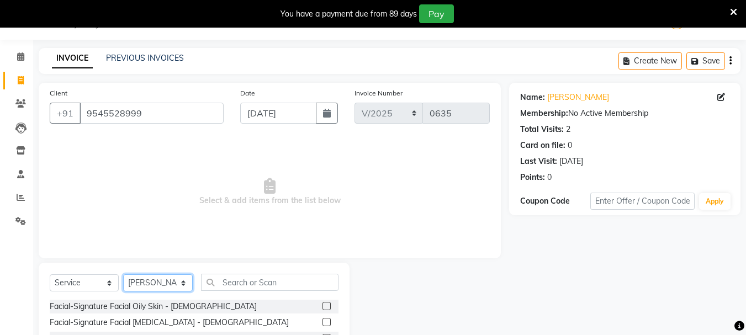
scroll to position [135, 0]
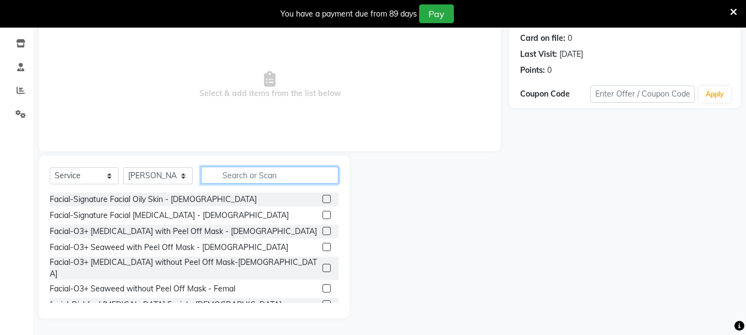
click at [271, 173] on input "text" at bounding box center [270, 175] width 138 height 17
click at [323, 199] on label at bounding box center [327, 199] width 8 height 8
click at [323, 199] on input "checkbox" at bounding box center [326, 199] width 7 height 7
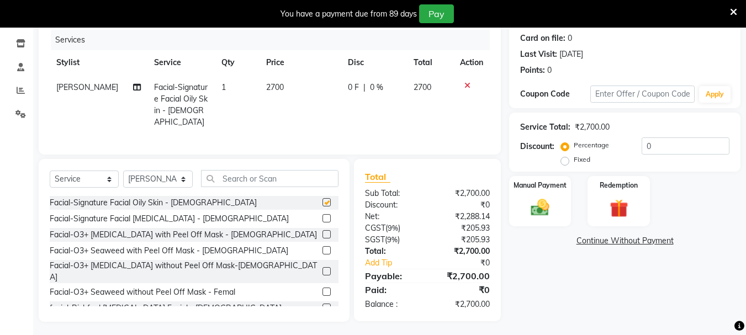
checkbox input "false"
click at [292, 178] on input "text" at bounding box center [270, 178] width 138 height 17
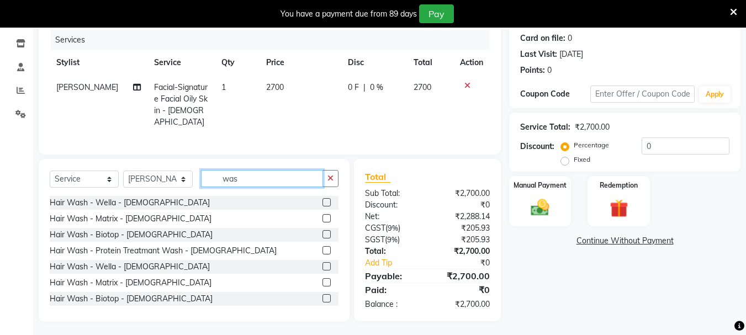
type input "was"
click at [323, 198] on label at bounding box center [327, 202] width 8 height 8
click at [323, 199] on input "checkbox" at bounding box center [326, 202] width 7 height 7
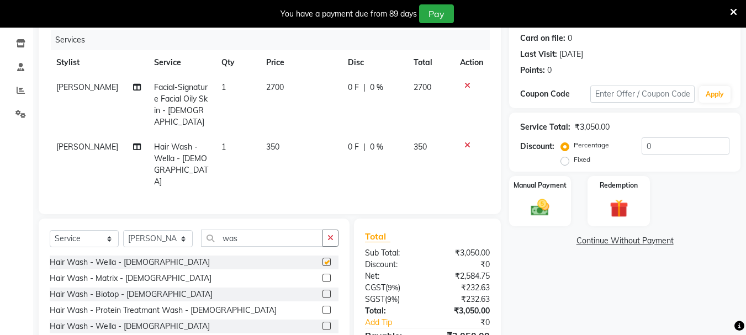
checkbox input "false"
click at [242, 230] on input "was" at bounding box center [262, 238] width 122 height 17
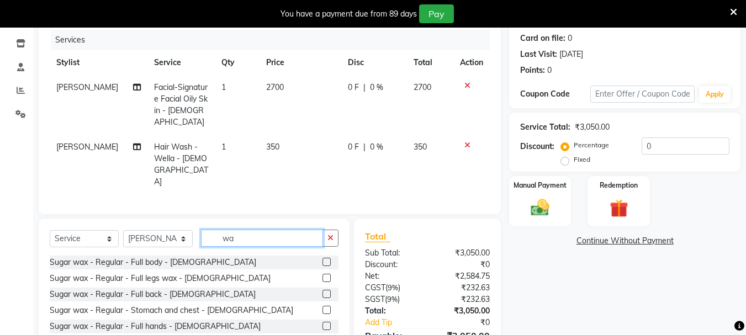
type input "w"
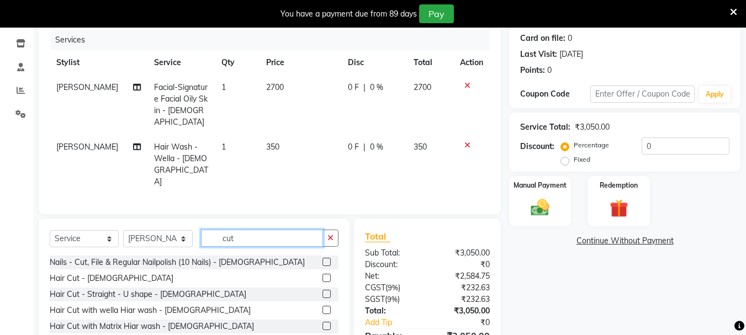
type input "cut"
click at [323, 274] on label at bounding box center [327, 278] width 8 height 8
click at [323, 275] on input "checkbox" at bounding box center [326, 278] width 7 height 7
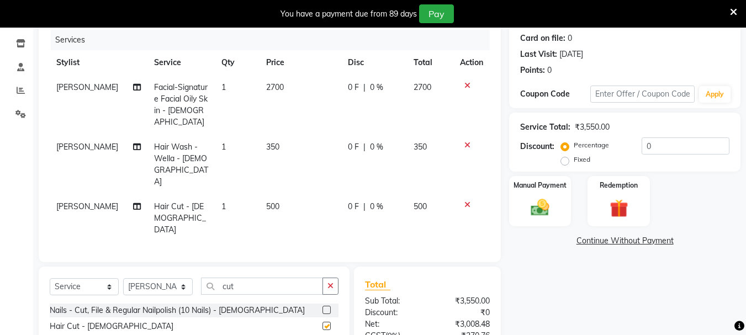
checkbox input "false"
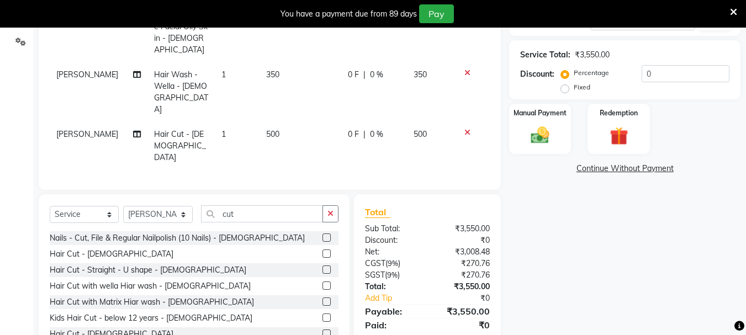
scroll to position [208, 0]
click at [537, 125] on img at bounding box center [540, 135] width 31 height 22
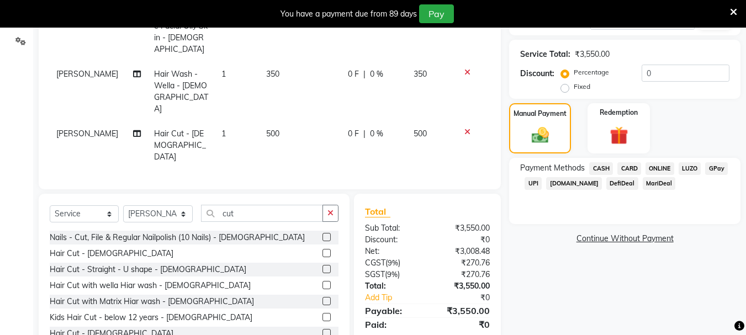
click at [662, 164] on span "ONLINE" at bounding box center [660, 168] width 29 height 13
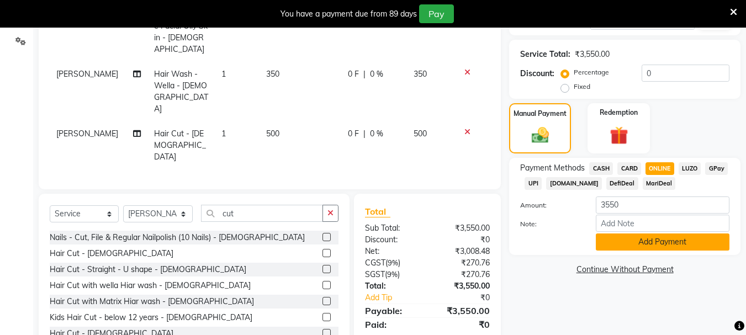
click at [651, 241] on button "Add Payment" at bounding box center [663, 242] width 134 height 17
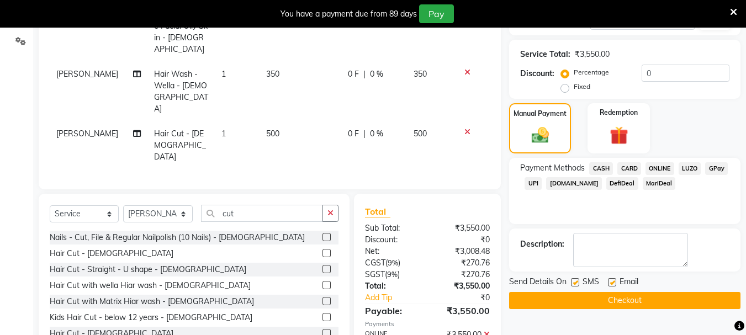
click at [611, 282] on label at bounding box center [612, 282] width 8 height 8
click at [611, 282] on input "checkbox" at bounding box center [611, 282] width 7 height 7
checkbox input "false"
click at [577, 283] on label at bounding box center [575, 282] width 8 height 8
click at [577, 283] on input "checkbox" at bounding box center [574, 282] width 7 height 7
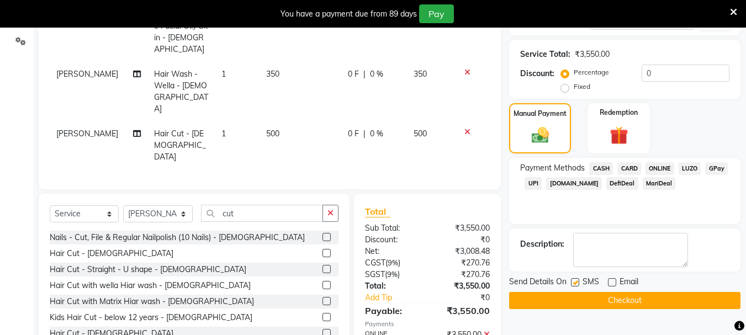
checkbox input "false"
click at [577, 296] on button "Checkout" at bounding box center [624, 300] width 231 height 17
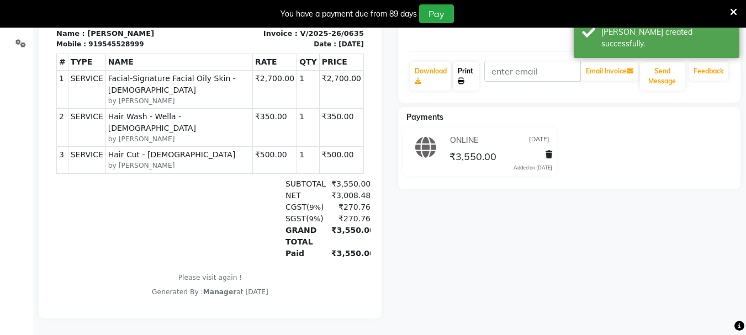
click at [464, 73] on link "Print" at bounding box center [465, 76] width 25 height 29
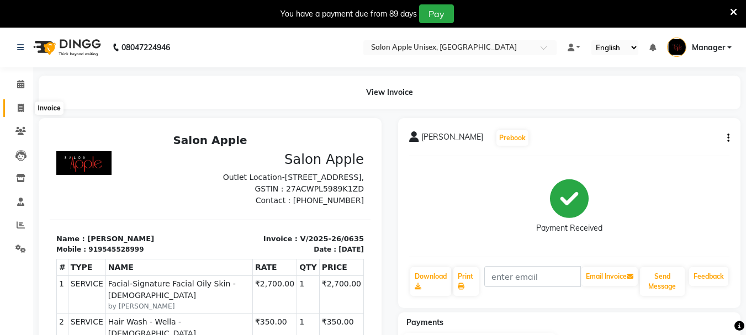
click at [26, 110] on span at bounding box center [20, 108] width 19 height 13
select select "service"
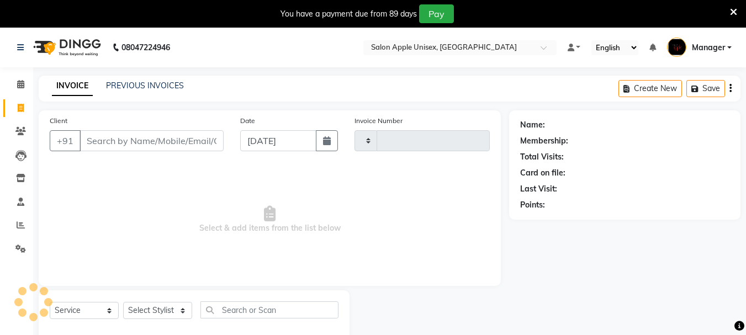
scroll to position [28, 0]
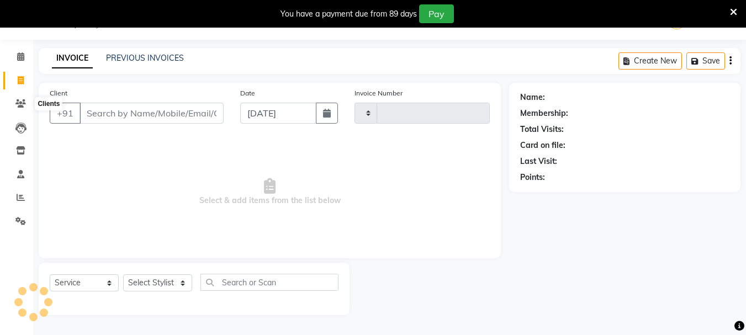
type input "0636"
select select "116"
click at [321, 110] on button "button" at bounding box center [327, 113] width 22 height 21
select select "9"
select select "2025"
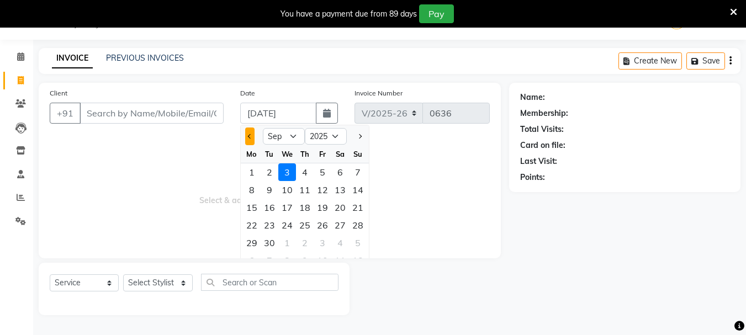
click at [253, 138] on button "Previous month" at bounding box center [249, 137] width 9 height 18
select select "8"
click at [360, 241] on div "31" at bounding box center [358, 243] width 18 height 18
type input "[DATE]"
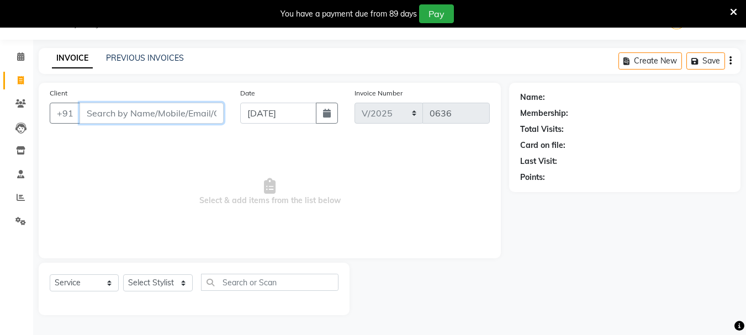
click at [140, 117] on input "Client" at bounding box center [152, 113] width 144 height 21
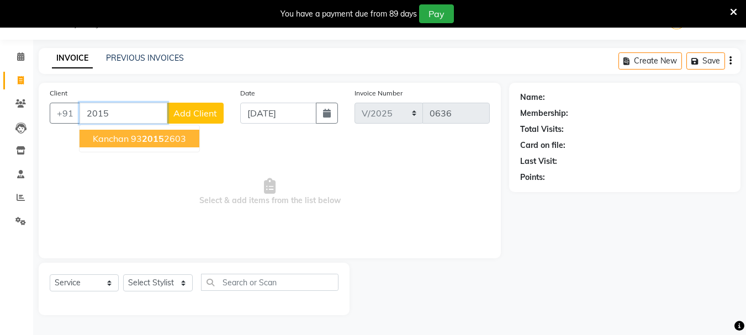
click at [124, 142] on span "kanchan" at bounding box center [111, 138] width 36 height 11
type input "9320152603"
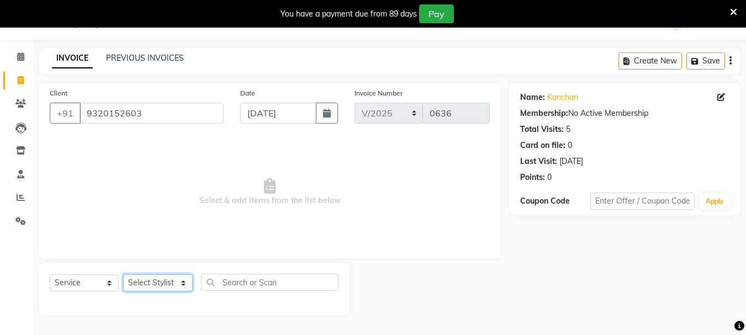
click at [171, 284] on select "Select Stylist [PERSON_NAME] [PERSON_NAME] [PERSON_NAME] Humane Manager [PERSON…" at bounding box center [158, 282] width 70 height 17
select select "68970"
click at [123, 274] on select "Select Stylist [PERSON_NAME] [PERSON_NAME] [PERSON_NAME] Humane Manager [PERSON…" at bounding box center [158, 282] width 70 height 17
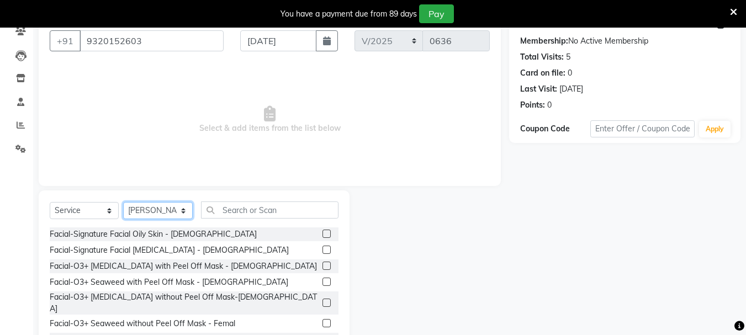
scroll to position [135, 0]
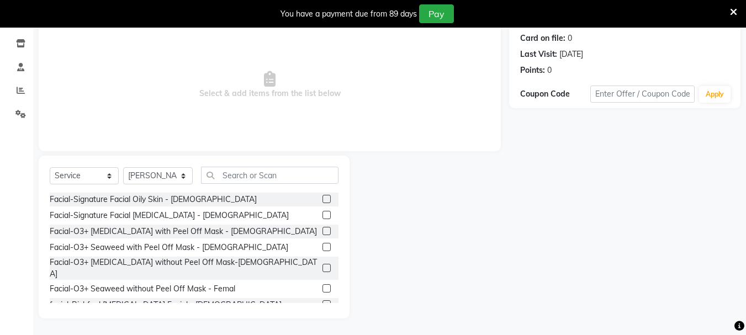
click at [323, 300] on label at bounding box center [327, 304] width 8 height 8
click at [323, 302] on input "checkbox" at bounding box center [326, 305] width 7 height 7
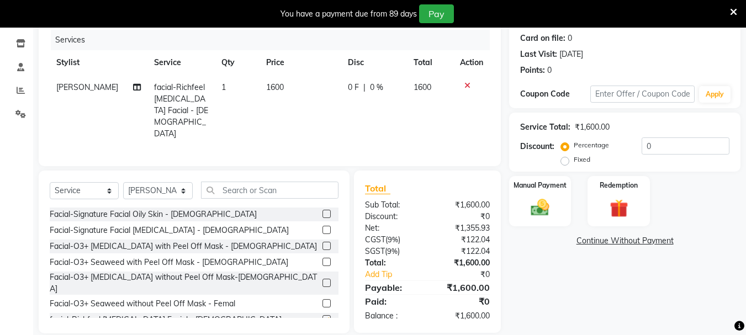
checkbox input "false"
click at [270, 182] on input "text" at bounding box center [270, 190] width 138 height 17
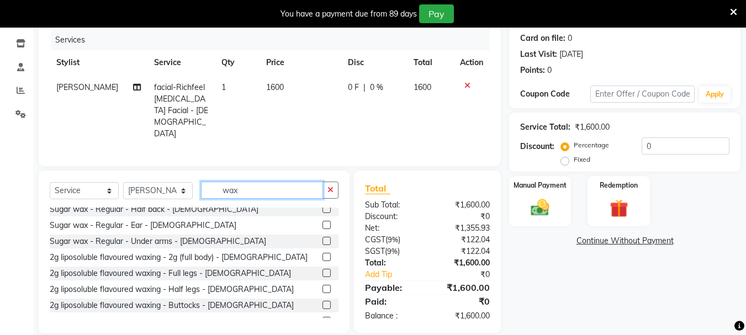
scroll to position [376, 0]
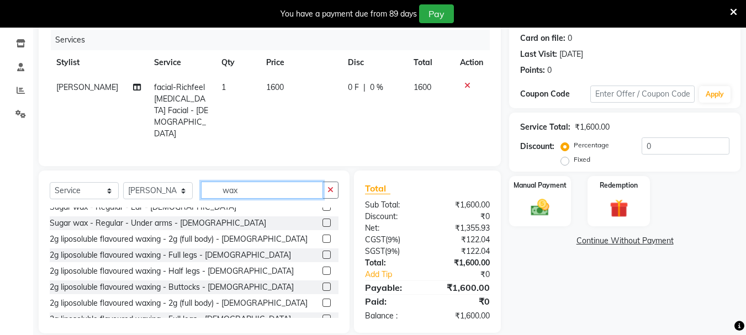
type input "wax"
click at [323, 251] on label at bounding box center [327, 255] width 8 height 8
click at [323, 252] on input "checkbox" at bounding box center [326, 255] width 7 height 7
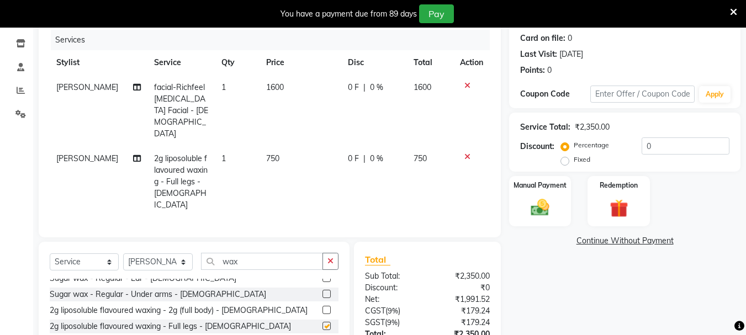
checkbox input "false"
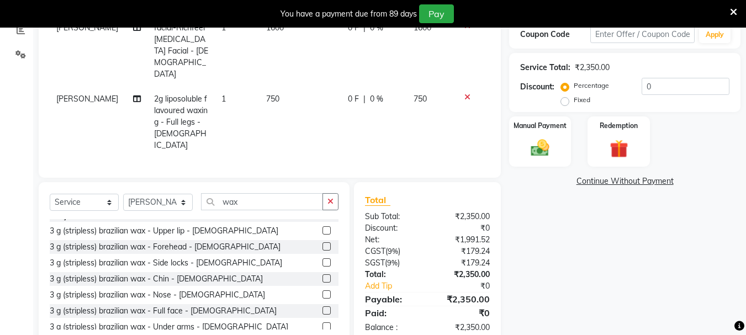
scroll to position [574, 0]
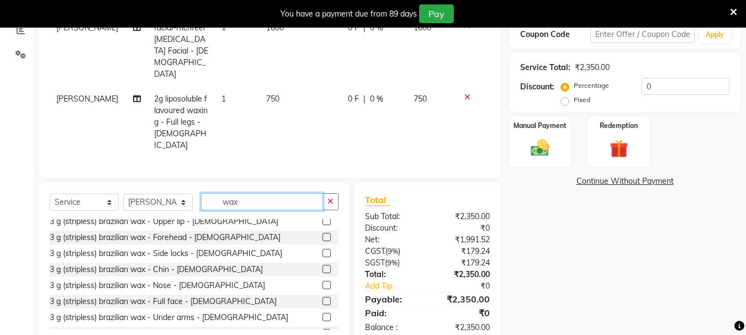
click at [252, 193] on input "wax" at bounding box center [262, 201] width 122 height 17
type input "w"
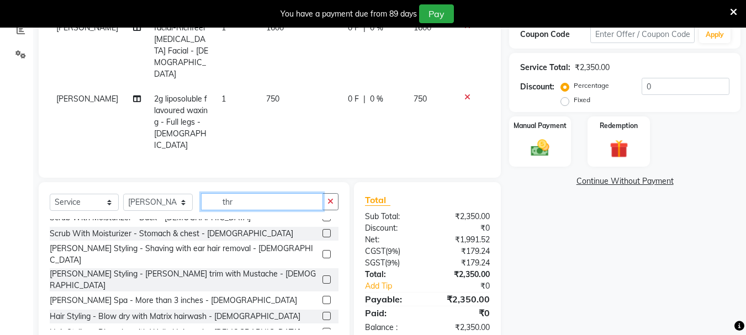
scroll to position [34, 0]
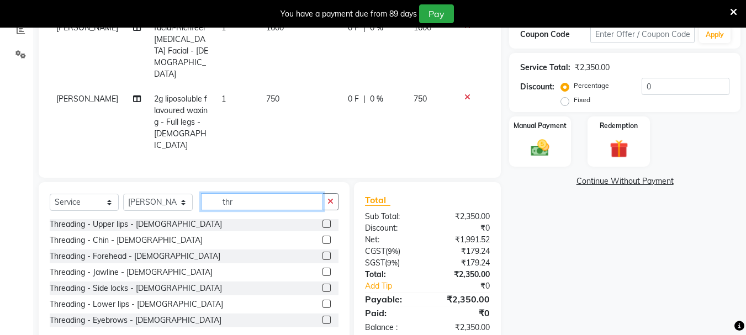
type input "thr"
click at [323, 220] on label at bounding box center [327, 224] width 8 height 8
click at [323, 221] on input "checkbox" at bounding box center [326, 224] width 7 height 7
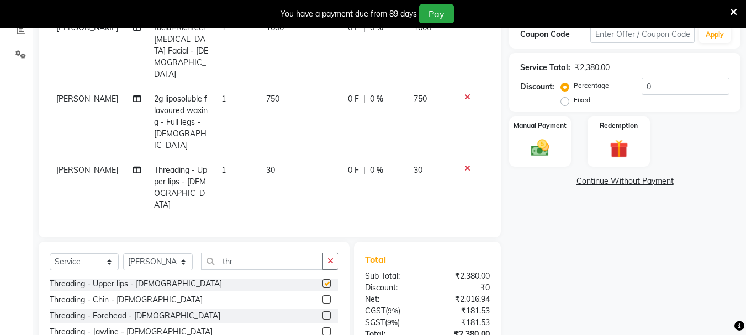
checkbox input "false"
click at [529, 152] on img at bounding box center [540, 148] width 31 height 22
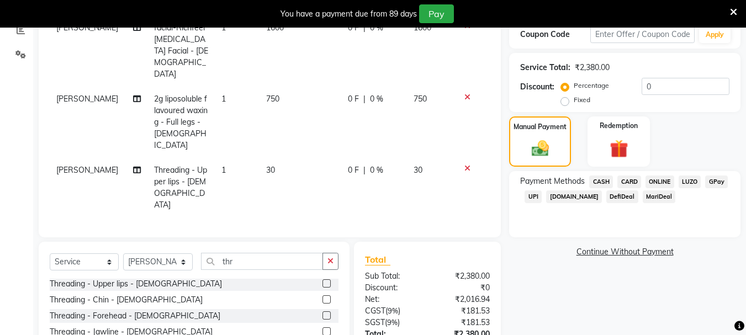
click at [658, 184] on span "ONLINE" at bounding box center [660, 182] width 29 height 13
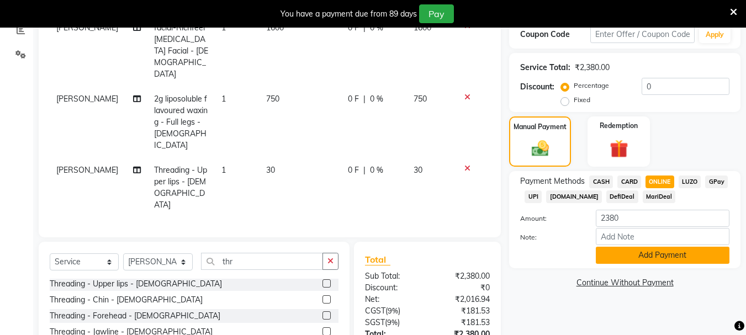
click at [626, 250] on button "Add Payment" at bounding box center [663, 255] width 134 height 17
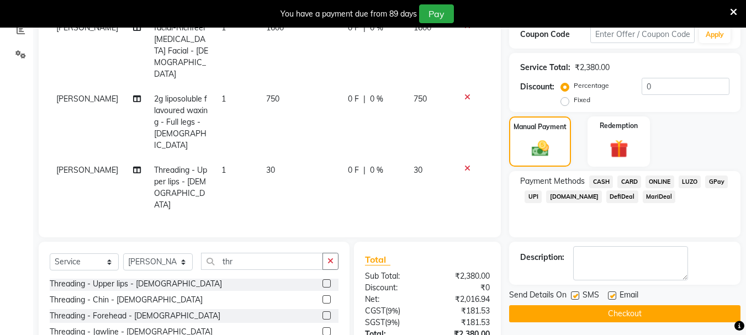
click at [579, 295] on label at bounding box center [575, 296] width 8 height 8
click at [578, 295] on input "checkbox" at bounding box center [574, 296] width 7 height 7
checkbox input "false"
click at [614, 300] on div at bounding box center [611, 298] width 7 height 12
click at [614, 297] on label at bounding box center [612, 296] width 8 height 8
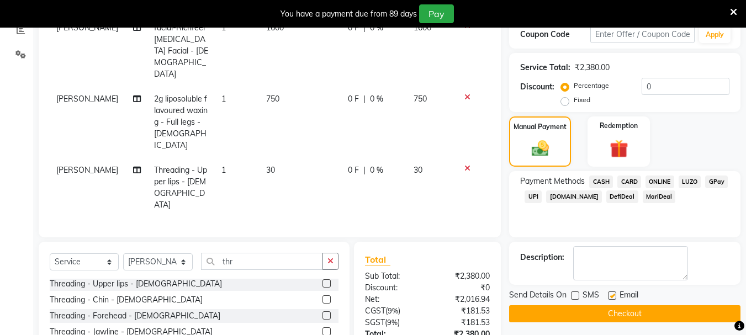
click at [614, 297] on input "checkbox" at bounding box center [611, 296] width 7 height 7
checkbox input "false"
click at [613, 311] on button "Checkout" at bounding box center [624, 313] width 231 height 17
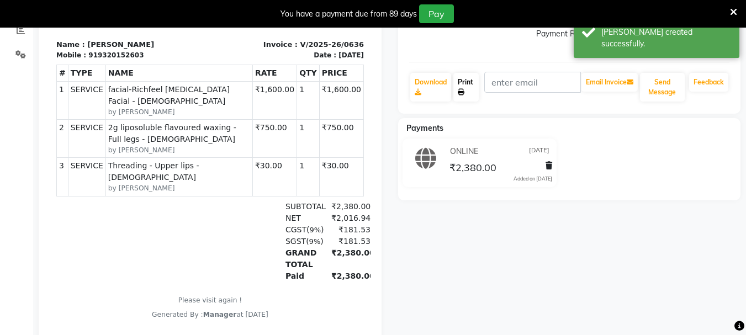
click at [457, 92] on link "Print" at bounding box center [465, 87] width 25 height 29
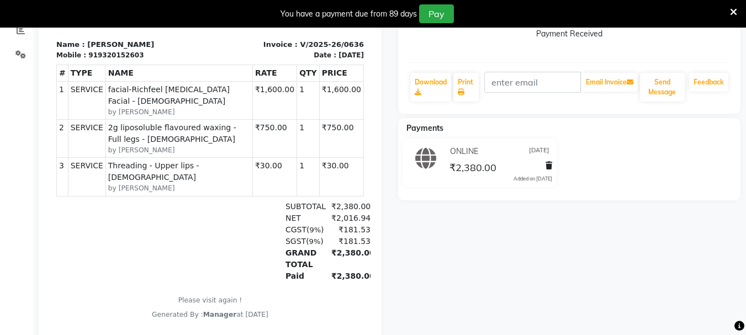
click at [744, 40] on div "[PERSON_NAME] Prebook Payment Received Download Print Email Invoice Send Messag…" at bounding box center [570, 138] width 360 height 429
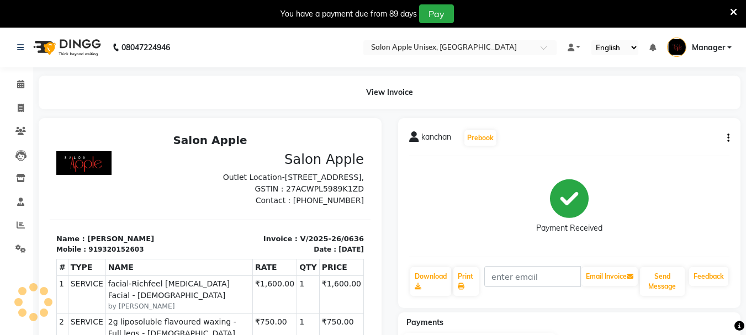
scroll to position [237, 0]
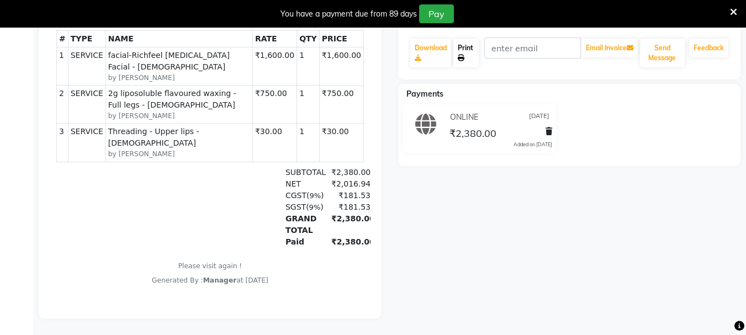
click at [466, 45] on link "Print" at bounding box center [465, 53] width 25 height 29
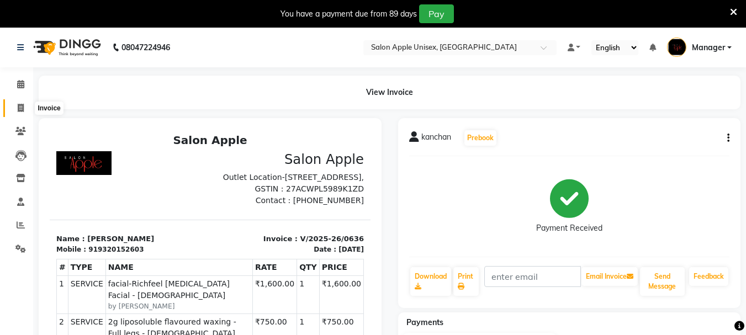
click at [17, 108] on span at bounding box center [20, 108] width 19 height 13
select select "service"
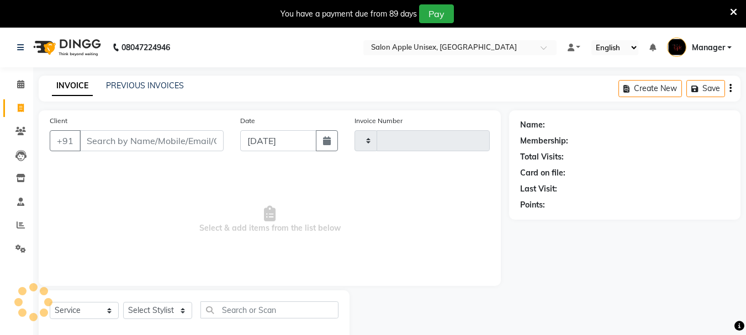
scroll to position [28, 0]
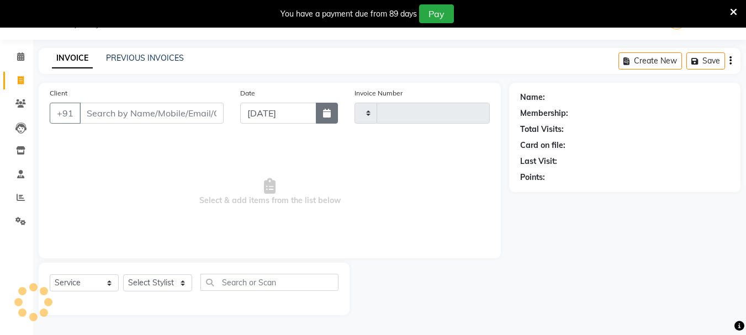
type input "0637"
select select "116"
click at [319, 113] on button "button" at bounding box center [327, 113] width 22 height 21
select select "9"
select select "2025"
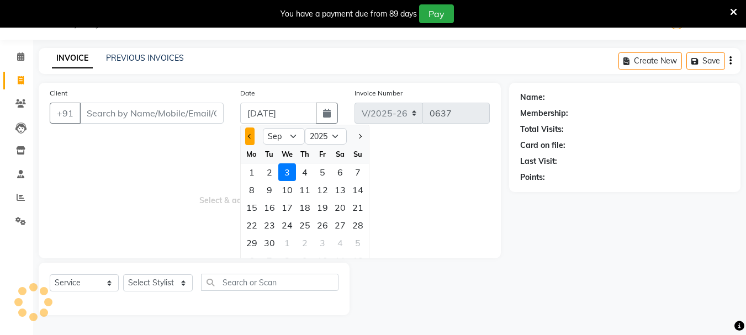
click at [251, 134] on span "Previous month" at bounding box center [249, 136] width 4 height 4
select select "8"
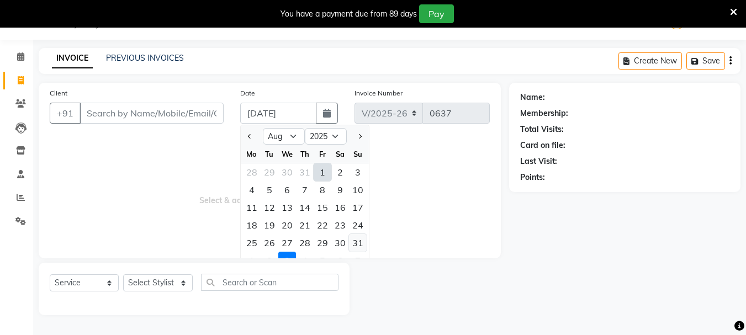
click at [355, 245] on div "31" at bounding box center [358, 243] width 18 height 18
type input "[DATE]"
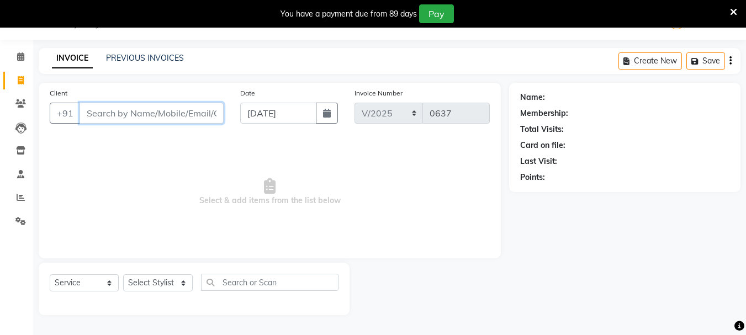
click at [136, 118] on input "Client" at bounding box center [152, 113] width 144 height 21
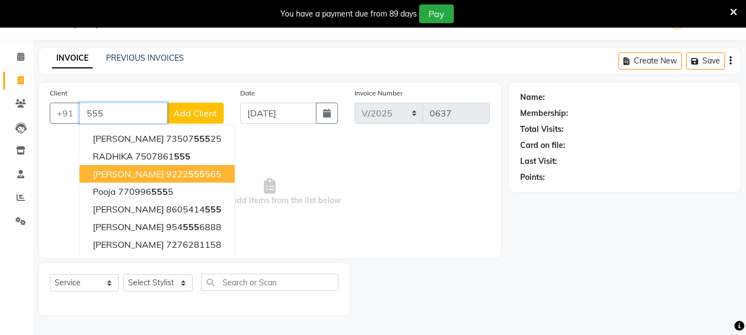
click at [166, 171] on ngb-highlight "9222 555 565" at bounding box center [193, 173] width 55 height 11
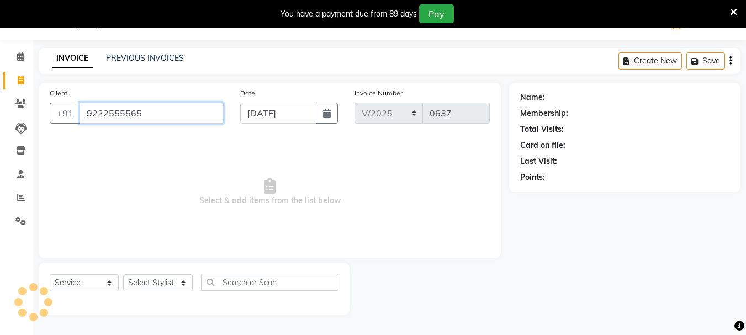
type input "9222555565"
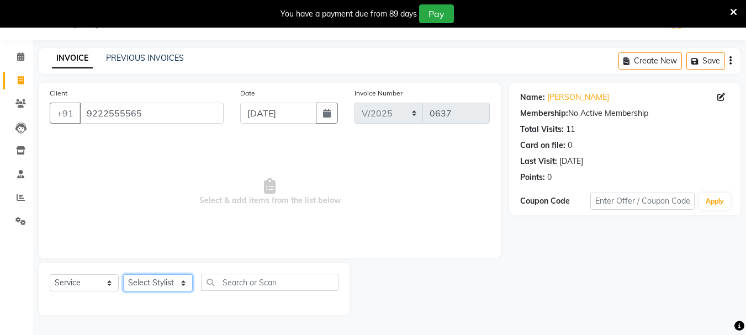
click at [147, 279] on select "Select Stylist [PERSON_NAME] [PERSON_NAME] [PERSON_NAME] Humane Manager [PERSON…" at bounding box center [158, 282] width 70 height 17
select select "64860"
click at [123, 274] on select "Select Stylist [PERSON_NAME] [PERSON_NAME] [PERSON_NAME] Humane Manager [PERSON…" at bounding box center [158, 282] width 70 height 17
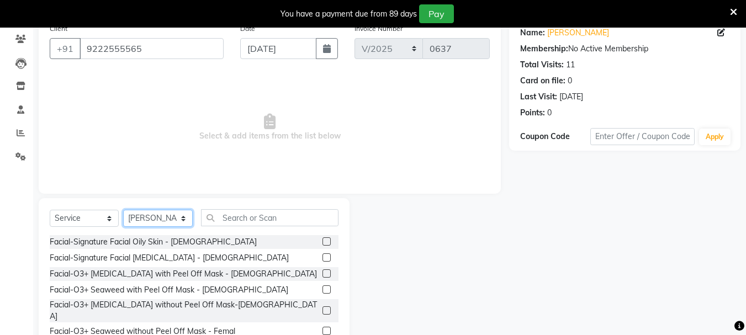
scroll to position [135, 0]
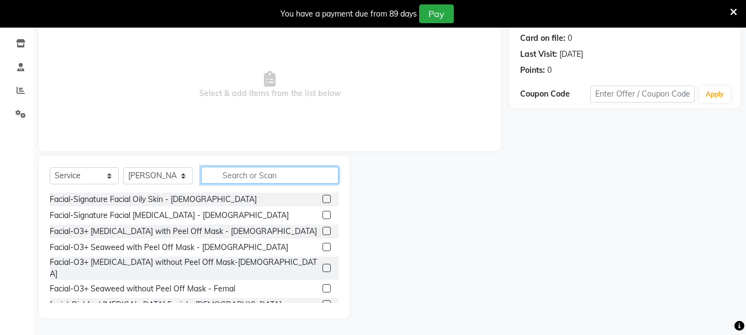
click at [244, 179] on input "text" at bounding box center [270, 175] width 138 height 17
click at [323, 216] on label at bounding box center [327, 215] width 8 height 8
click at [323, 216] on input "checkbox" at bounding box center [326, 215] width 7 height 7
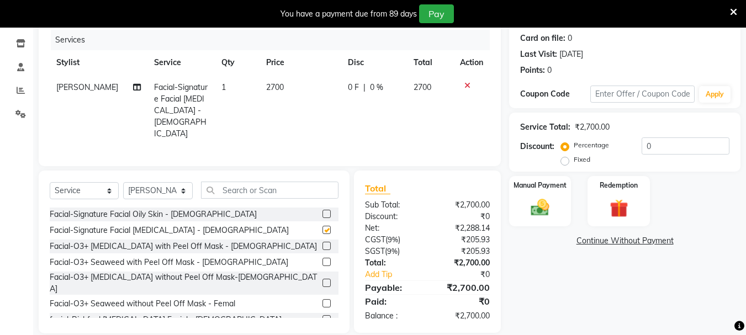
checkbox input "false"
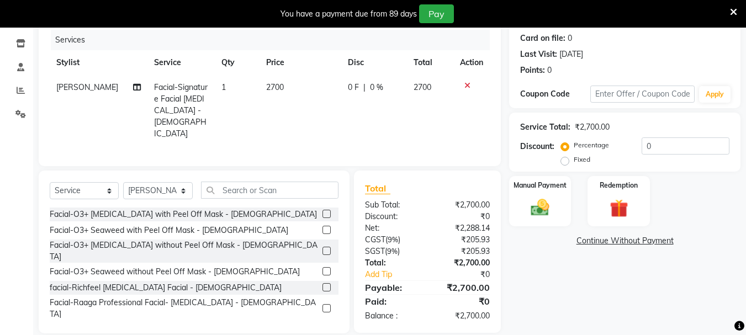
scroll to position [265, 0]
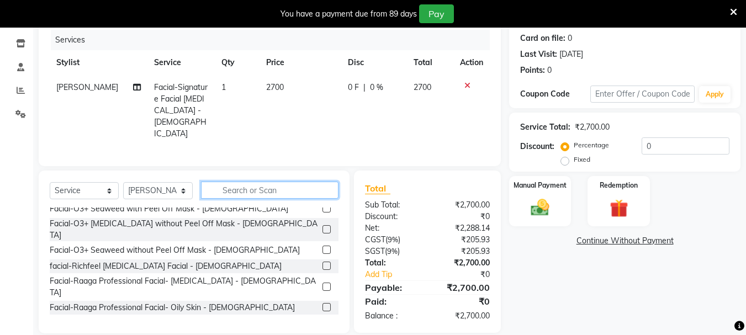
click at [232, 182] on input "text" at bounding box center [270, 190] width 138 height 17
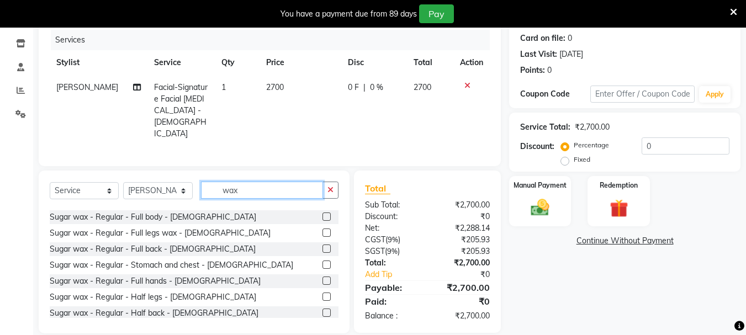
scroll to position [335, 0]
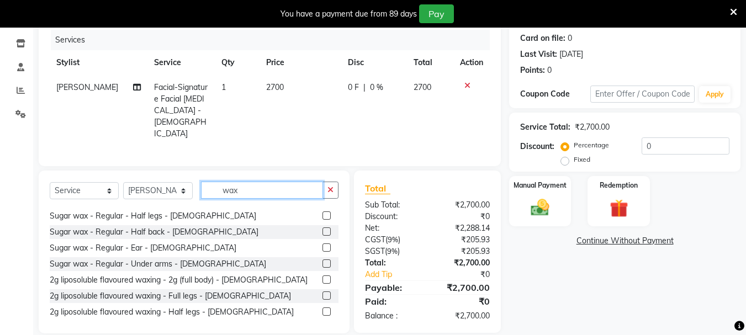
type input "wax"
click at [323, 292] on label at bounding box center [327, 296] width 8 height 8
click at [323, 293] on input "checkbox" at bounding box center [326, 296] width 7 height 7
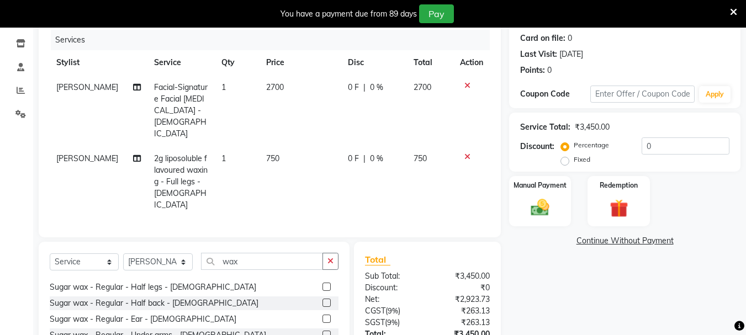
checkbox input "false"
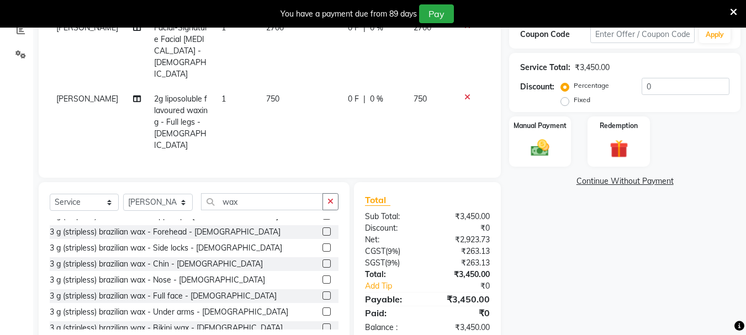
scroll to position [582, 0]
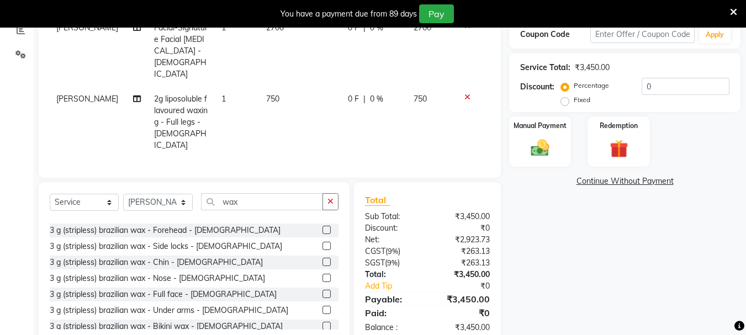
click at [323, 226] on label at bounding box center [327, 230] width 8 height 8
click at [323, 227] on input "checkbox" at bounding box center [326, 230] width 7 height 7
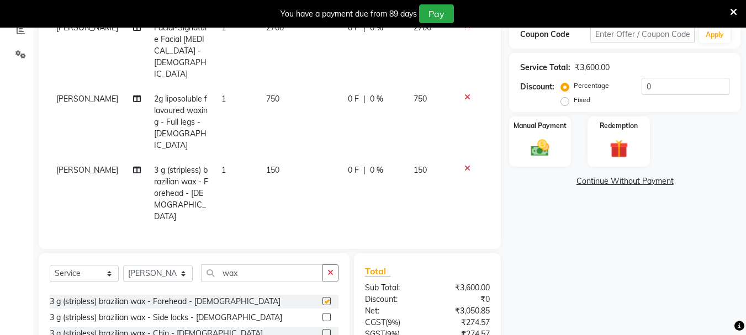
checkbox input "false"
click at [323, 313] on label at bounding box center [327, 317] width 8 height 8
click at [323, 314] on input "checkbox" at bounding box center [326, 317] width 7 height 7
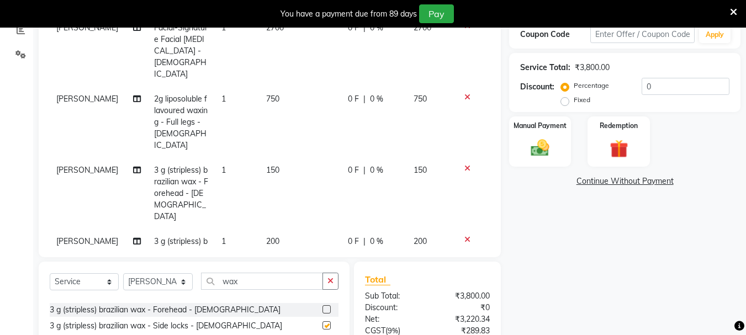
checkbox input "false"
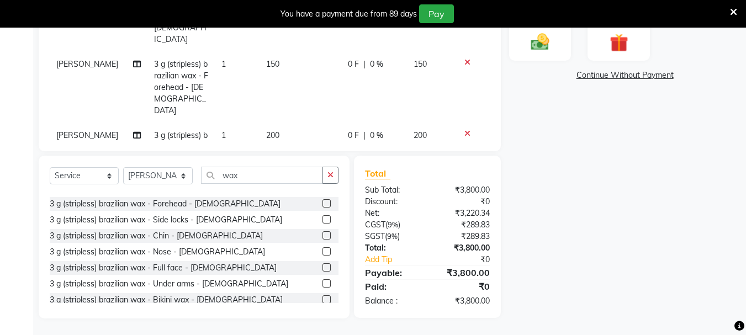
click at [323, 247] on label at bounding box center [327, 251] width 8 height 8
click at [323, 249] on input "checkbox" at bounding box center [326, 252] width 7 height 7
checkbox input "false"
click at [323, 231] on label at bounding box center [327, 235] width 8 height 8
click at [323, 233] on input "checkbox" at bounding box center [326, 236] width 7 height 7
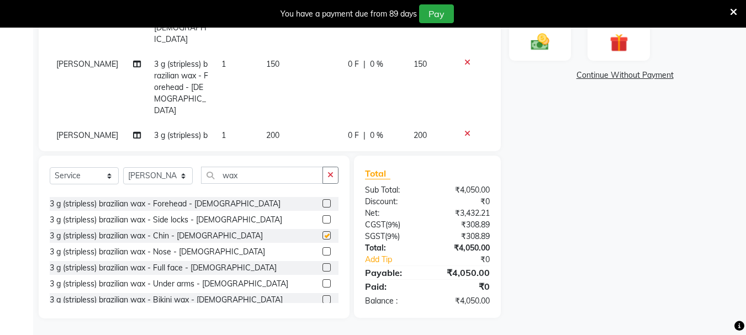
checkbox input "false"
click at [252, 177] on input "wax" at bounding box center [262, 175] width 122 height 17
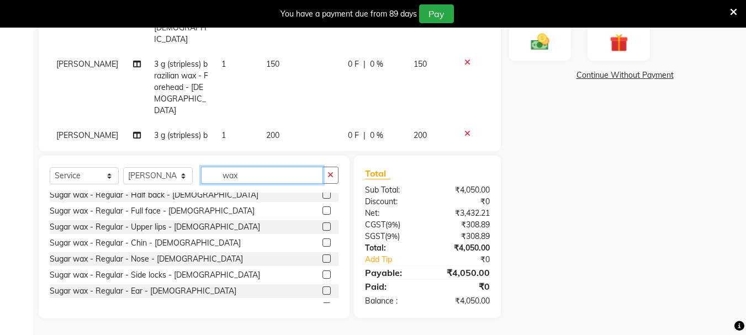
scroll to position [2, 0]
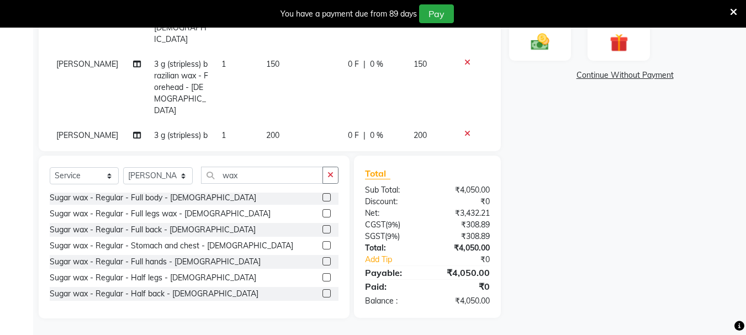
click at [323, 258] on label at bounding box center [327, 261] width 8 height 8
click at [323, 258] on input "checkbox" at bounding box center [326, 261] width 7 height 7
checkbox input "false"
click at [538, 46] on img at bounding box center [540, 42] width 31 height 22
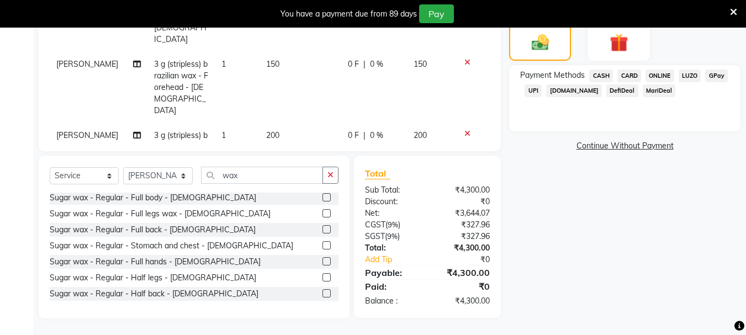
click at [652, 75] on span "ONLINE" at bounding box center [660, 76] width 29 height 13
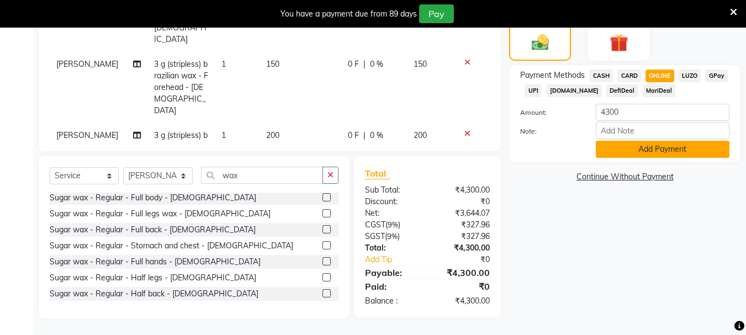
click at [640, 151] on button "Add Payment" at bounding box center [663, 149] width 134 height 17
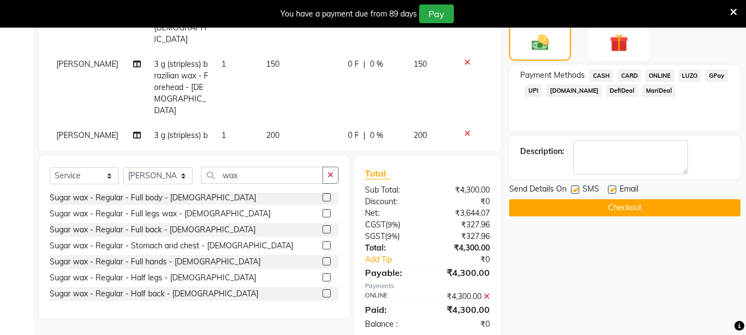
click at [574, 190] on label at bounding box center [575, 190] width 8 height 8
click at [574, 190] on input "checkbox" at bounding box center [574, 190] width 7 height 7
checkbox input "false"
click at [613, 190] on label at bounding box center [612, 190] width 8 height 8
click at [613, 190] on input "checkbox" at bounding box center [611, 190] width 7 height 7
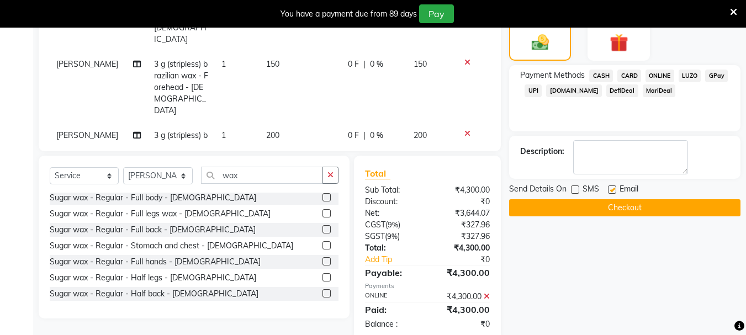
checkbox input "false"
click at [614, 209] on button "Checkout" at bounding box center [624, 207] width 231 height 17
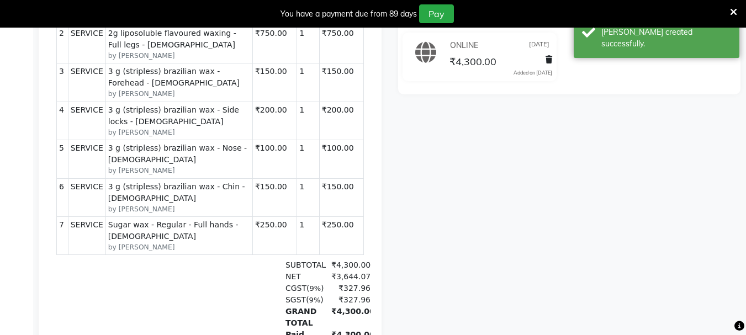
scroll to position [7, 0]
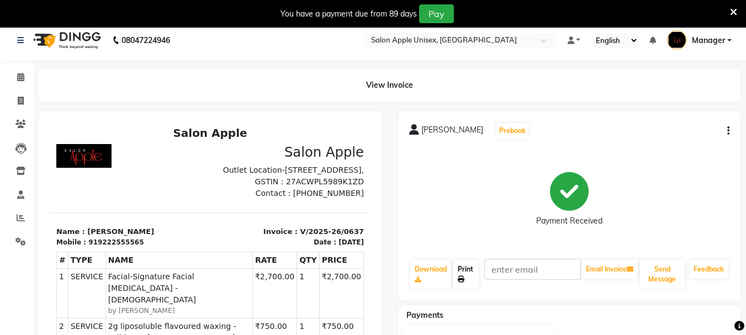
click at [468, 272] on link "Print" at bounding box center [465, 274] width 25 height 29
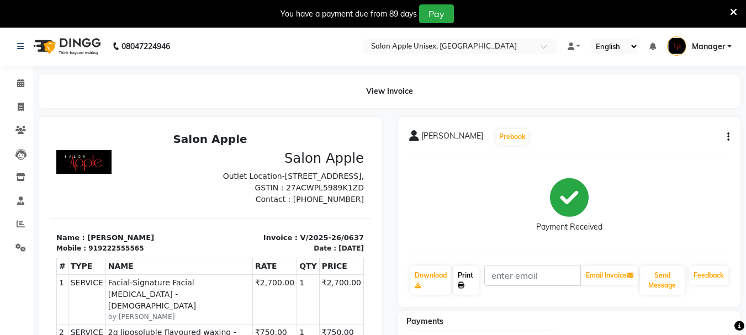
scroll to position [0, 0]
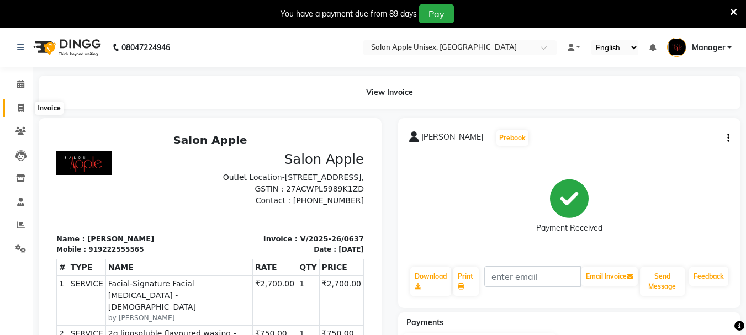
click at [18, 106] on icon at bounding box center [21, 108] width 6 height 8
select select "service"
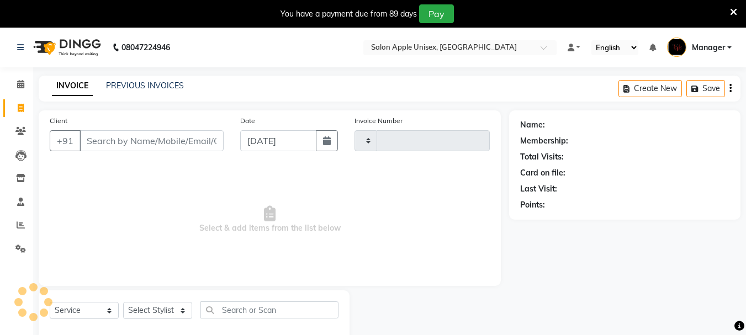
scroll to position [28, 0]
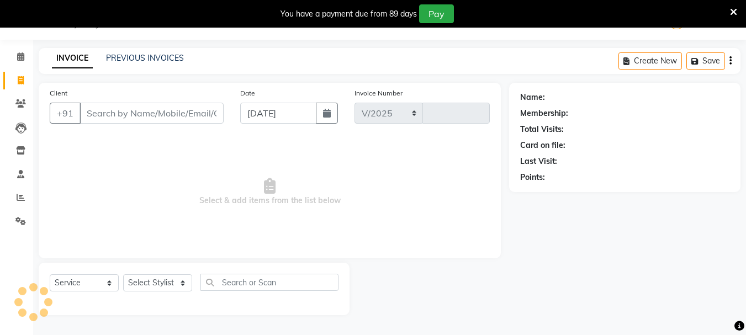
select select "116"
type input "0638"
